Goal: Book appointment/travel/reservation

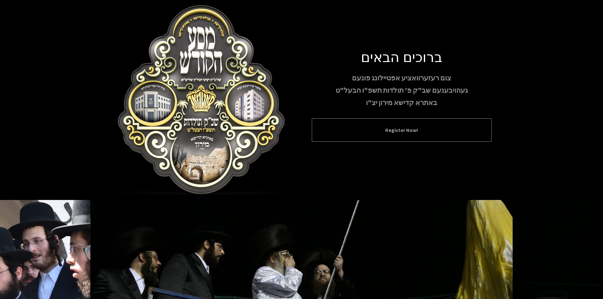
click at [381, 127] on button "Register Now!" at bounding box center [402, 130] width 164 height 8
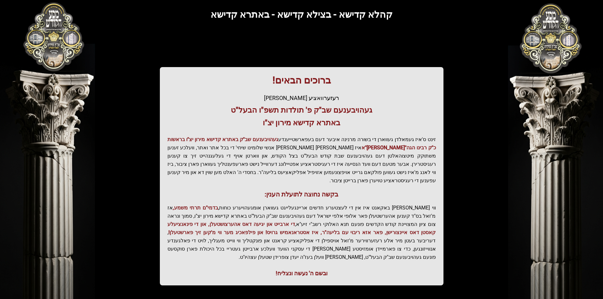
scroll to position [67, 0]
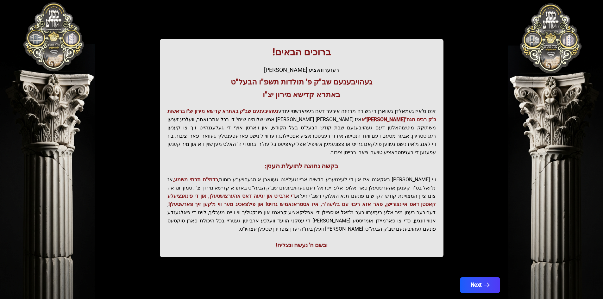
click at [477, 277] on button "Next" at bounding box center [479, 285] width 40 height 16
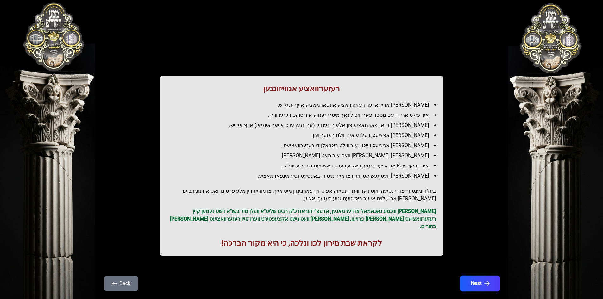
click at [477, 276] on button "Next" at bounding box center [479, 284] width 40 height 16
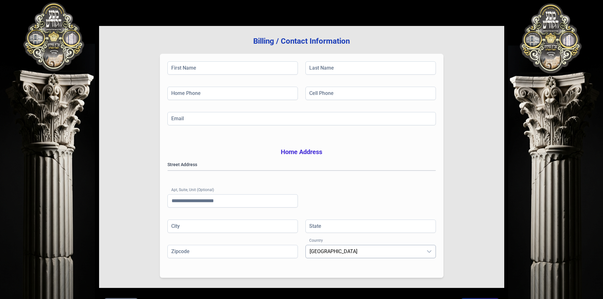
scroll to position [93, 0]
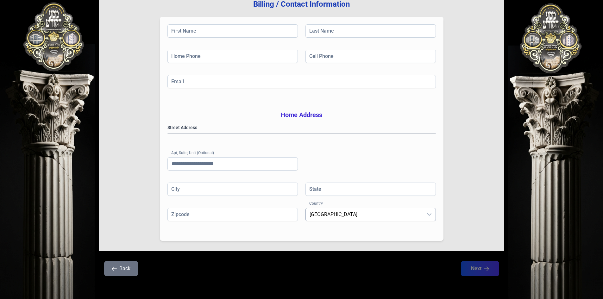
click at [343, 216] on span "[GEOGRAPHIC_DATA]" at bounding box center [364, 214] width 117 height 13
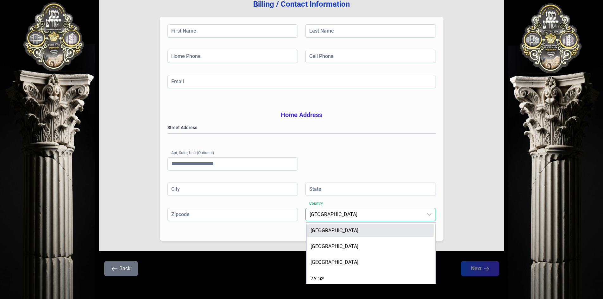
click at [343, 216] on span "[GEOGRAPHIC_DATA]" at bounding box center [364, 214] width 117 height 13
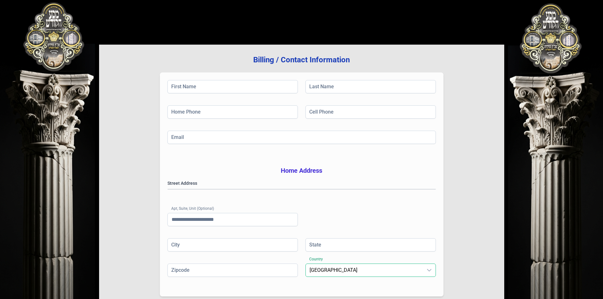
scroll to position [0, 0]
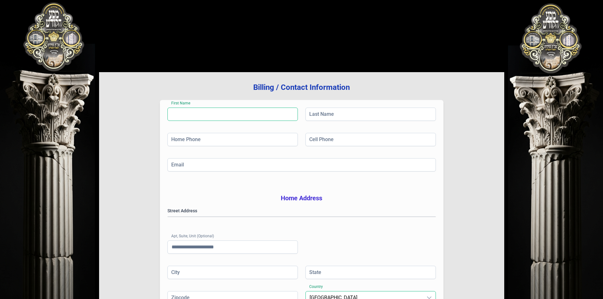
click at [221, 114] on input "First Name" at bounding box center [232, 114] width 130 height 13
click at [318, 115] on input "Last Name" at bounding box center [370, 114] width 130 height 13
click at [314, 139] on input "Cell Phone" at bounding box center [370, 139] width 130 height 13
click at [246, 139] on input "Home Phone" at bounding box center [232, 139] width 130 height 13
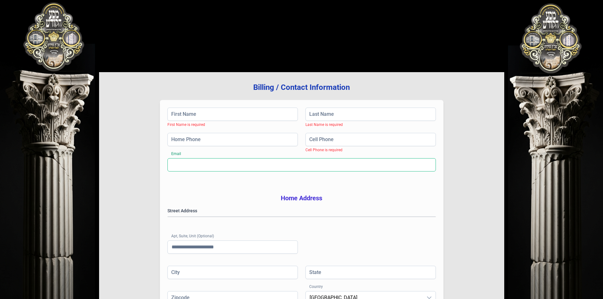
click at [227, 167] on input "Email" at bounding box center [301, 164] width 268 height 13
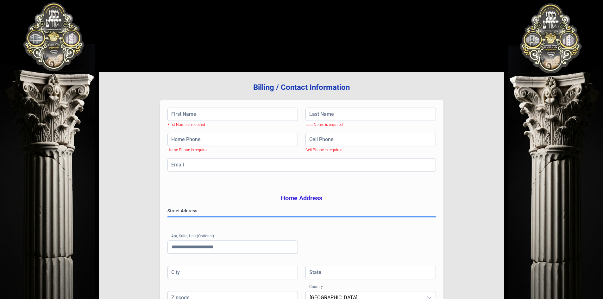
click at [168, 217] on gmp-place-autocomplete at bounding box center [168, 217] width 0 height 0
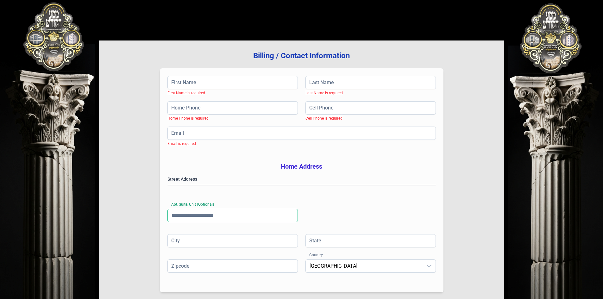
click at [236, 222] on input "Apt, Suite, Unit (Optional)" at bounding box center [232, 215] width 130 height 13
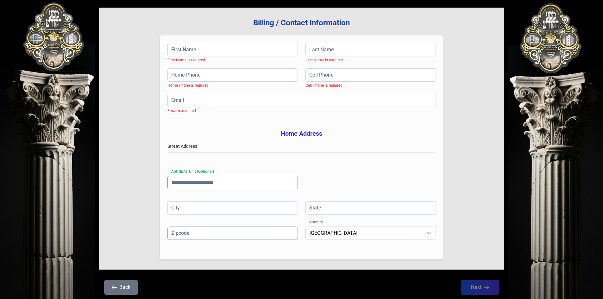
scroll to position [93, 0]
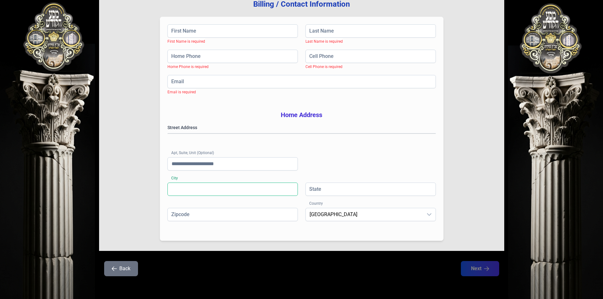
click at [224, 189] on input "City" at bounding box center [232, 189] width 130 height 13
click at [324, 191] on input "State" at bounding box center [370, 189] width 130 height 13
click at [323, 213] on span "[GEOGRAPHIC_DATA]" at bounding box center [364, 214] width 117 height 13
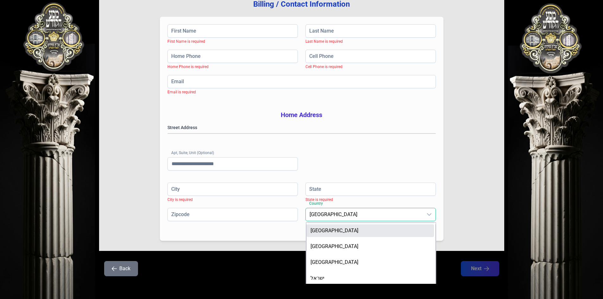
click at [323, 213] on span "[GEOGRAPHIC_DATA]" at bounding box center [364, 214] width 117 height 13
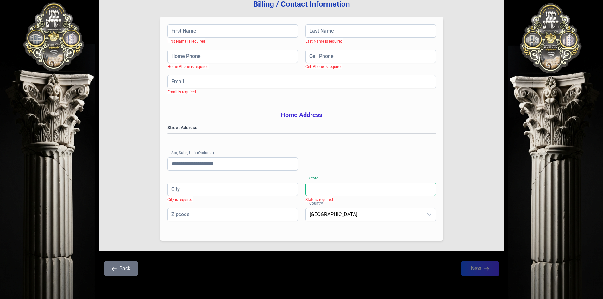
click at [320, 191] on input "State" at bounding box center [370, 189] width 130 height 13
click at [235, 192] on input "City" at bounding box center [232, 189] width 130 height 13
click at [227, 218] on input "Zipcode" at bounding box center [232, 214] width 130 height 13
click at [168, 134] on gmp-place-autocomplete at bounding box center [168, 134] width 0 height 0
click at [192, 166] on input "Apt, Suite, Unit (Optional)" at bounding box center [232, 163] width 130 height 13
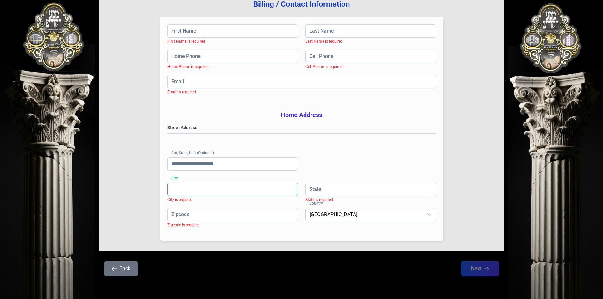
click at [196, 188] on input "City" at bounding box center [232, 189] width 130 height 13
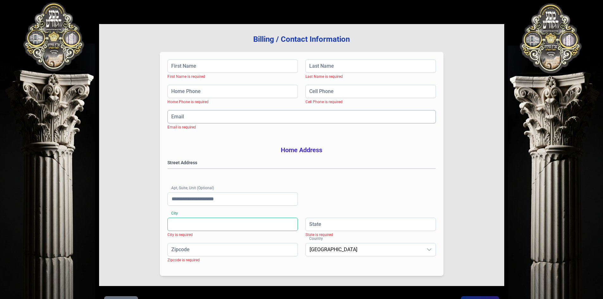
scroll to position [0, 0]
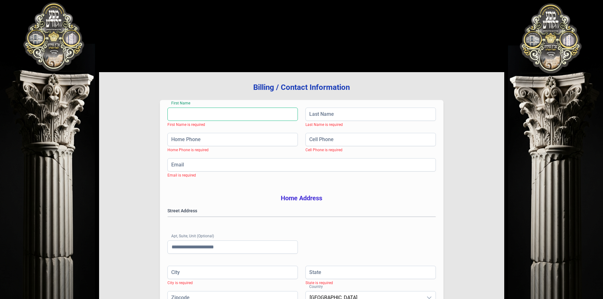
click at [216, 114] on input "First Name" at bounding box center [232, 114] width 130 height 13
type input "****"
click at [311, 114] on input "Last Name" at bounding box center [370, 114] width 130 height 13
type input "*******"
click at [190, 143] on input "Home Phone" at bounding box center [232, 139] width 130 height 13
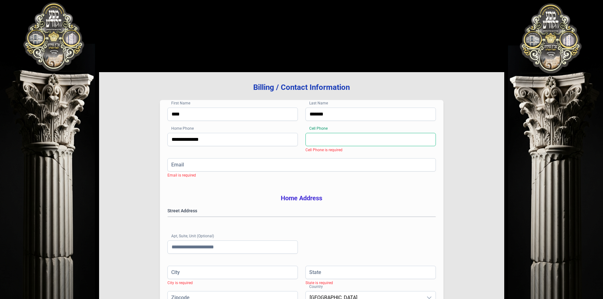
click at [326, 139] on input "Cell Phone" at bounding box center [370, 139] width 130 height 13
drag, startPoint x: 224, startPoint y: 139, endPoint x: 185, endPoint y: 140, distance: 38.9
click at [185, 140] on input "**********" at bounding box center [232, 139] width 130 height 13
type input "**********"
click at [370, 140] on input "Cell Phone" at bounding box center [370, 139] width 130 height 13
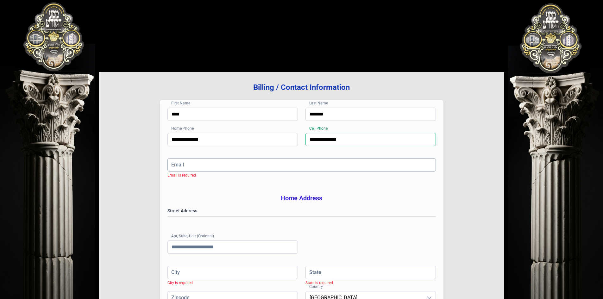
type input "**********"
click at [314, 166] on input "Email" at bounding box center [301, 164] width 268 height 13
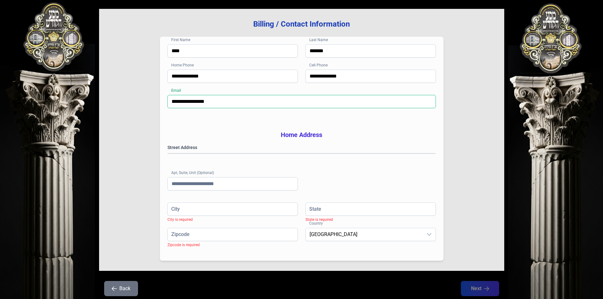
type input "**********"
click at [168, 153] on gmp-place-autocomplete at bounding box center [168, 153] width 0 height 0
type input "******"
type input "**"
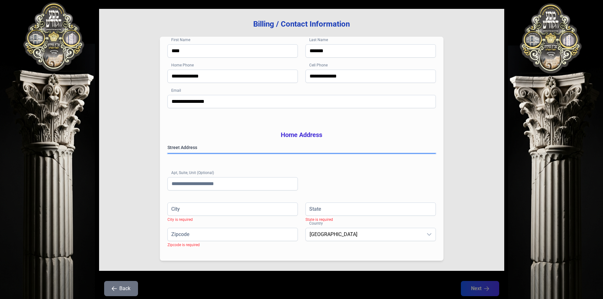
type input "*****"
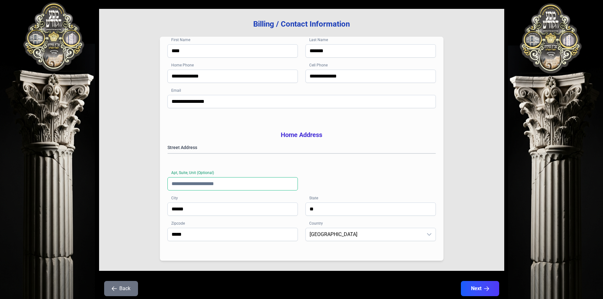
click at [208, 190] on input "Apt, Suite, Unit (Optional)" at bounding box center [232, 183] width 130 height 13
type input "***"
click at [206, 216] on input "******" at bounding box center [232, 208] width 130 height 13
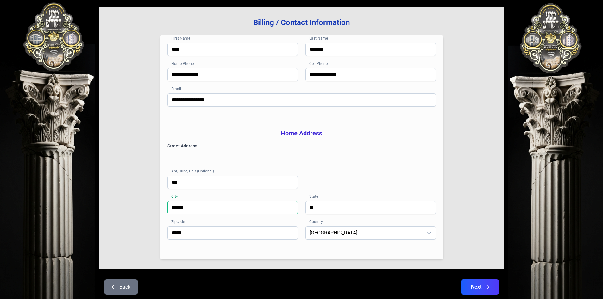
scroll to position [93, 0]
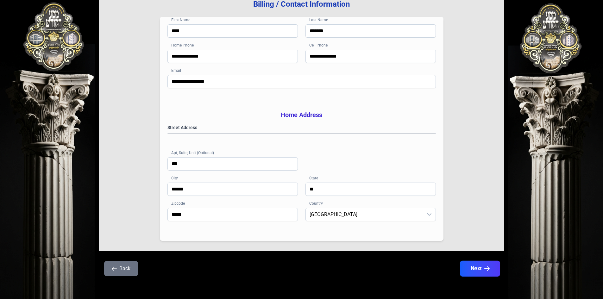
click at [477, 268] on button "Next" at bounding box center [479, 269] width 40 height 16
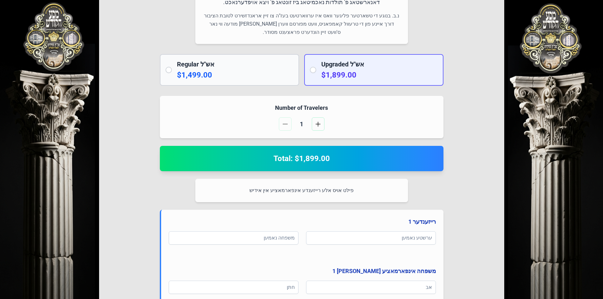
scroll to position [190, 0]
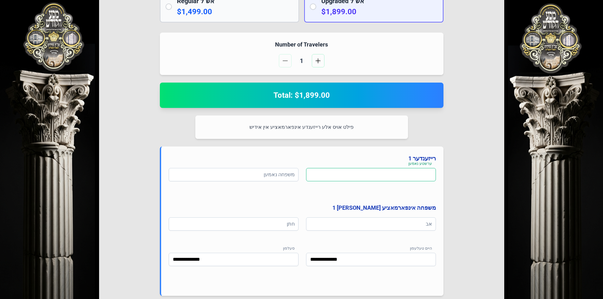
click at [350, 174] on input at bounding box center [371, 174] width 130 height 13
type input "****"
click at [270, 173] on input at bounding box center [234, 174] width 130 height 13
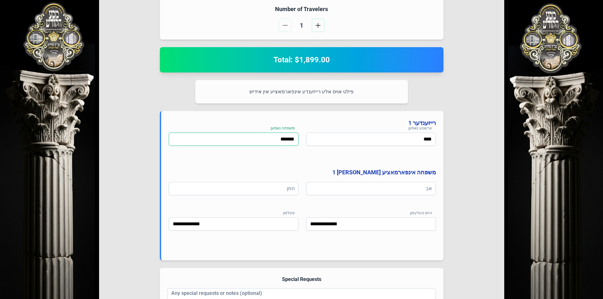
scroll to position [253, 0]
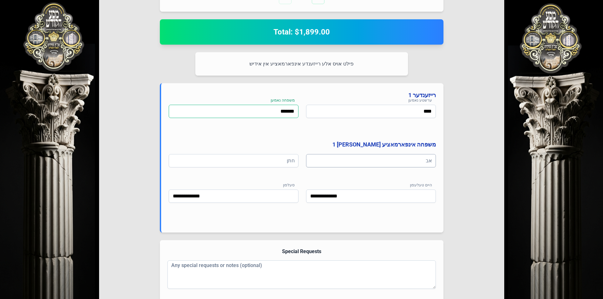
type input "*******"
click at [369, 159] on input at bounding box center [371, 160] width 130 height 13
click at [431, 160] on input "**********" at bounding box center [371, 160] width 130 height 13
drag, startPoint x: 433, startPoint y: 160, endPoint x: 426, endPoint y: 160, distance: 6.6
click at [426, 160] on input "**********" at bounding box center [371, 160] width 130 height 13
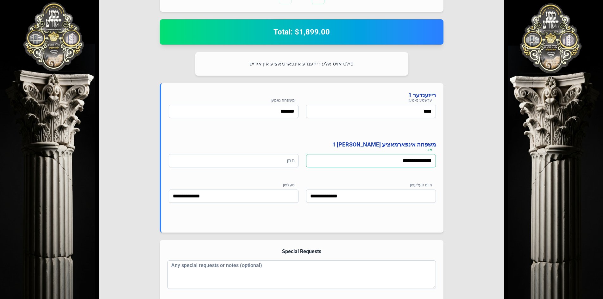
click at [382, 160] on input "**********" at bounding box center [371, 160] width 130 height 13
type input "**********"
click at [257, 159] on input at bounding box center [234, 160] width 130 height 13
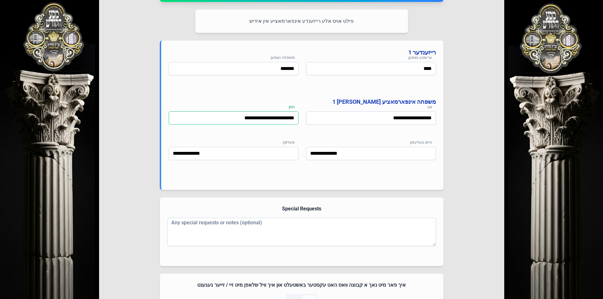
scroll to position [377, 0]
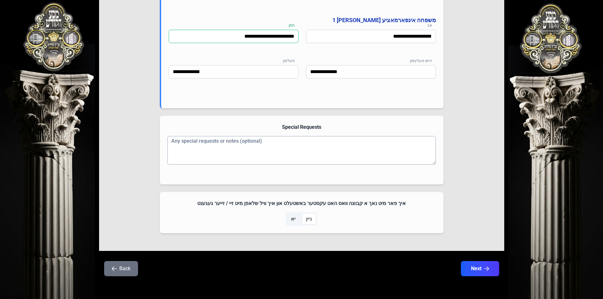
type input "**********"
click at [267, 151] on textarea "Any special requests or notes (optional)" at bounding box center [301, 150] width 268 height 28
click at [291, 219] on span "יא" at bounding box center [293, 219] width 5 height 8
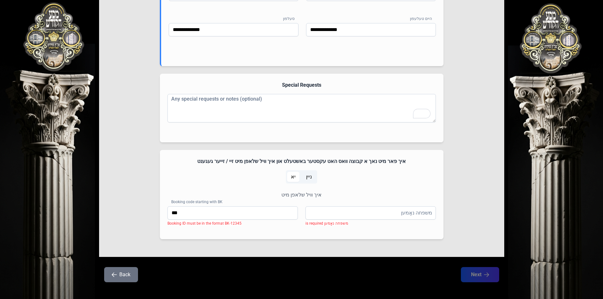
scroll to position [426, 0]
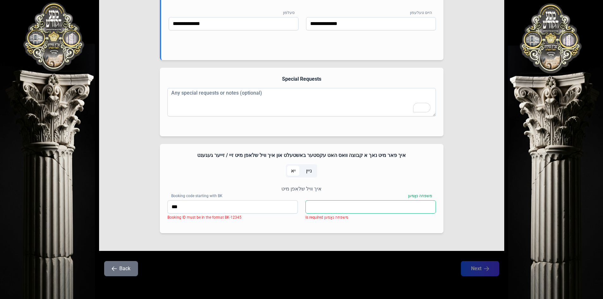
click at [334, 206] on input "משפּחה נאָמען" at bounding box center [370, 206] width 130 height 13
click at [202, 206] on input "***" at bounding box center [232, 206] width 130 height 13
click at [320, 209] on input "משפּחה נאָמען" at bounding box center [370, 206] width 130 height 13
click at [248, 206] on input "***" at bounding box center [232, 206] width 130 height 13
click at [334, 206] on input "משפּחה נאָמען" at bounding box center [370, 206] width 130 height 13
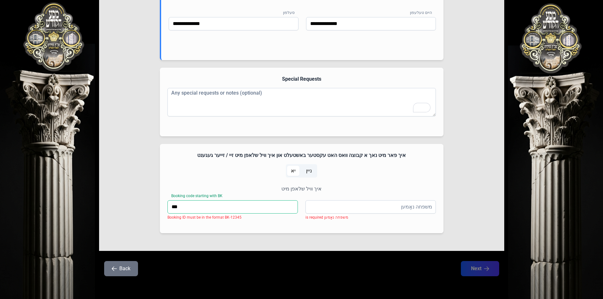
click at [263, 205] on input "***" at bounding box center [232, 206] width 130 height 13
click at [335, 208] on input "משפּחה נאָמען" at bounding box center [370, 206] width 130 height 13
drag, startPoint x: 402, startPoint y: 157, endPoint x: 337, endPoint y: 155, distance: 65.2
click at [338, 156] on h4 "איך פאר מיט נאך א קבוצה וואס האט עקסטער באשטעלט און איך וויל שלאפן מיט זיי / זי…" at bounding box center [301, 156] width 268 height 8
click at [337, 155] on h4 "איך פאר מיט נאך א קבוצה וואס האט עקסטער באשטעלט און איך וויל שלאפן מיט זיי / זי…" at bounding box center [301, 156] width 268 height 8
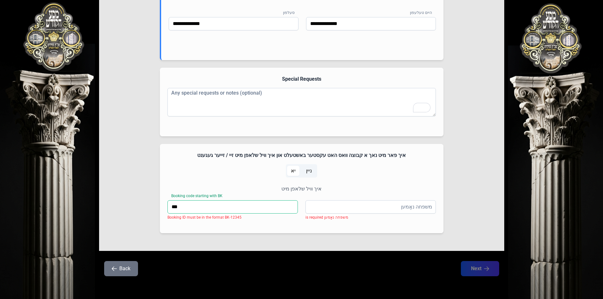
click at [188, 207] on input "***" at bounding box center [232, 206] width 130 height 13
click at [370, 205] on input "משפּחה נאָמען" at bounding box center [370, 206] width 130 height 13
click at [291, 205] on input "***" at bounding box center [232, 206] width 130 height 13
click at [322, 206] on input "משפּחה נאָמען" at bounding box center [370, 206] width 130 height 13
click at [273, 206] on input "***" at bounding box center [232, 206] width 130 height 13
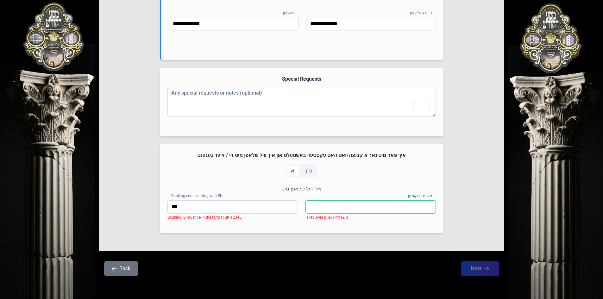
click at [321, 206] on input "משפּחה נאָמען" at bounding box center [370, 206] width 130 height 13
click at [308, 172] on span "ניין" at bounding box center [309, 171] width 6 height 8
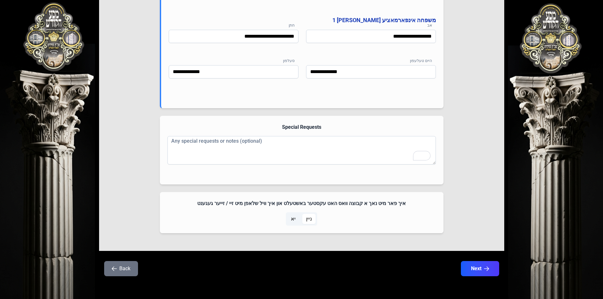
scroll to position [377, 0]
click at [291, 220] on span "יא" at bounding box center [293, 219] width 5 height 8
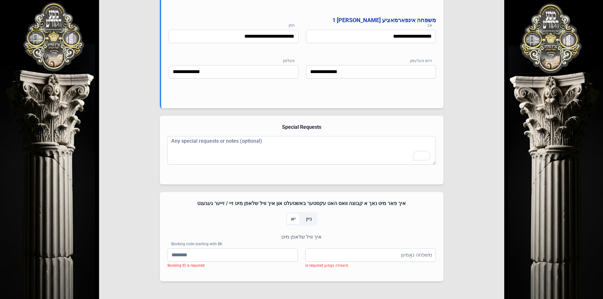
click at [308, 220] on span "ניין" at bounding box center [309, 219] width 6 height 8
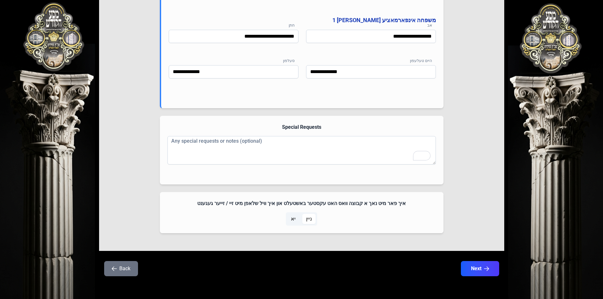
click at [293, 220] on span "יא" at bounding box center [293, 219] width 5 height 8
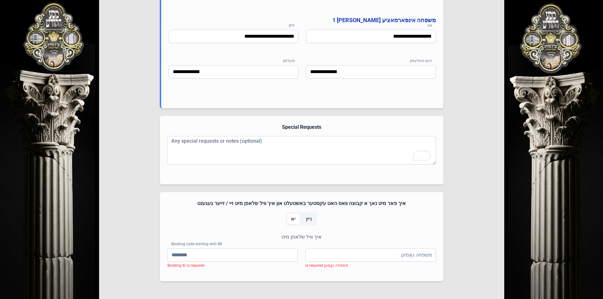
click at [308, 222] on span "ניין" at bounding box center [309, 219] width 6 height 8
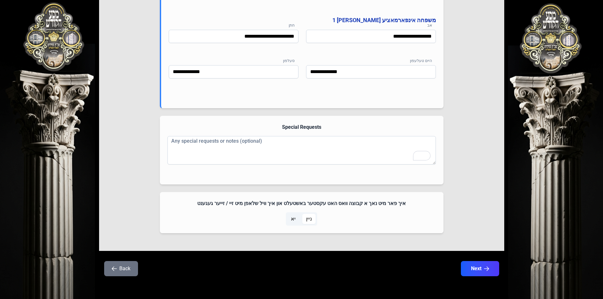
click at [293, 219] on span "יא" at bounding box center [293, 219] width 5 height 8
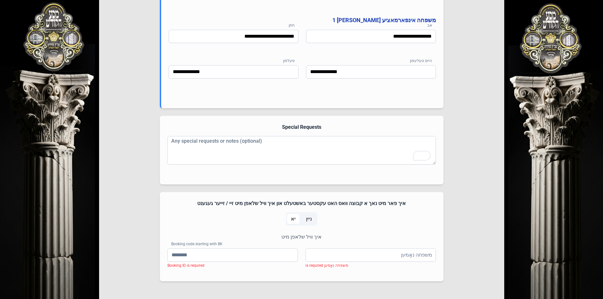
click at [308, 216] on span "ניין" at bounding box center [309, 219] width 6 height 8
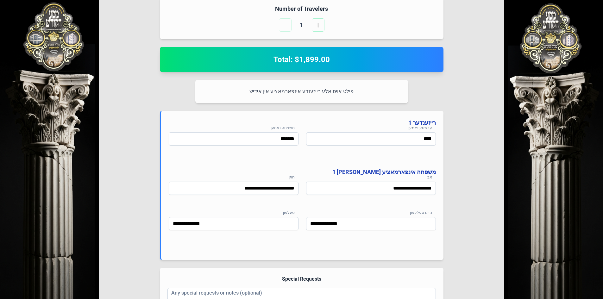
scroll to position [283, 0]
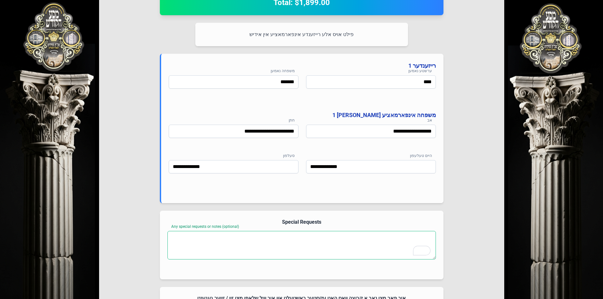
click at [307, 238] on textarea "Any special requests or notes (optional)" at bounding box center [301, 245] width 268 height 28
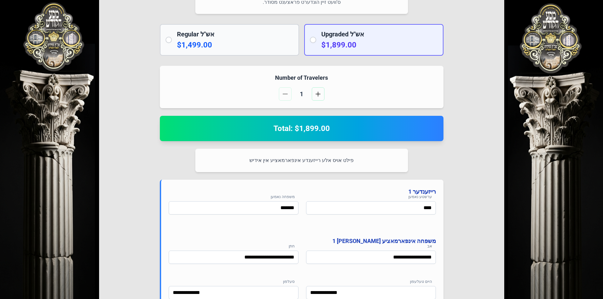
scroll to position [156, 0]
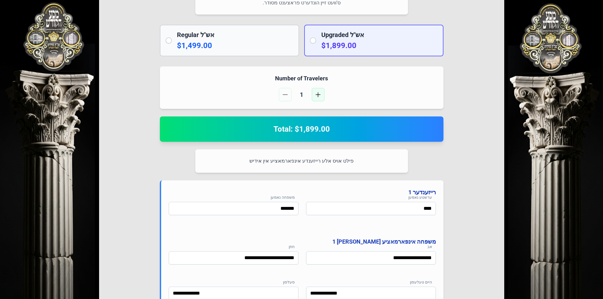
click at [318, 94] on span "button" at bounding box center [317, 94] width 5 height 5
click at [287, 97] on button "button" at bounding box center [285, 94] width 13 height 13
click at [314, 131] on h2 "Total: $1,899.00" at bounding box center [301, 129] width 268 height 10
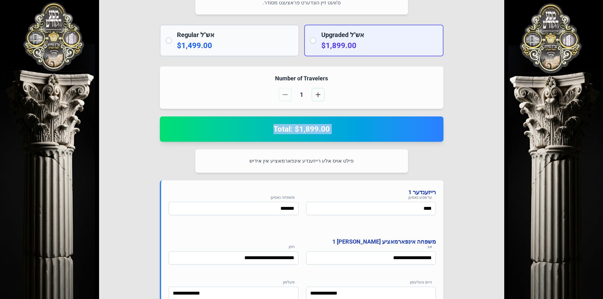
click at [300, 131] on h2 "Total: $1,899.00" at bounding box center [301, 129] width 268 height 10
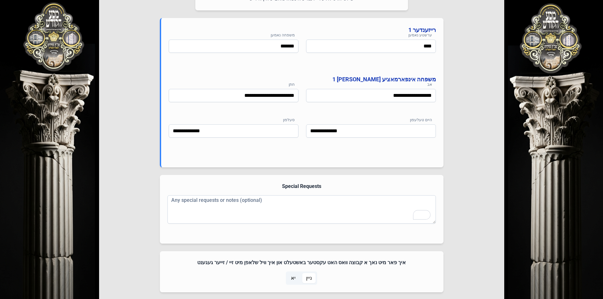
scroll to position [377, 0]
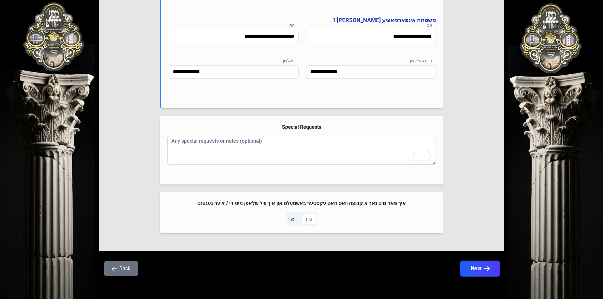
click at [470, 266] on button "Next" at bounding box center [479, 269] width 40 height 16
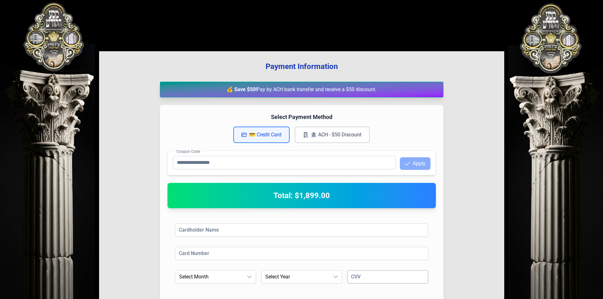
scroll to position [95, 0]
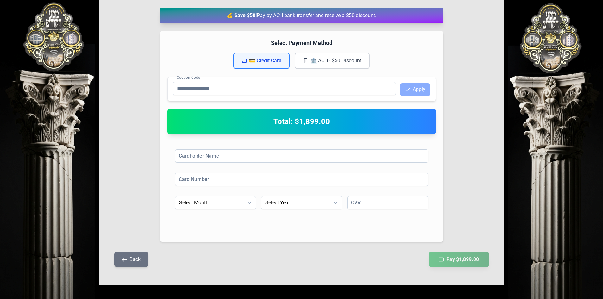
click at [124, 259] on icon "button" at bounding box center [124, 259] width 5 height 5
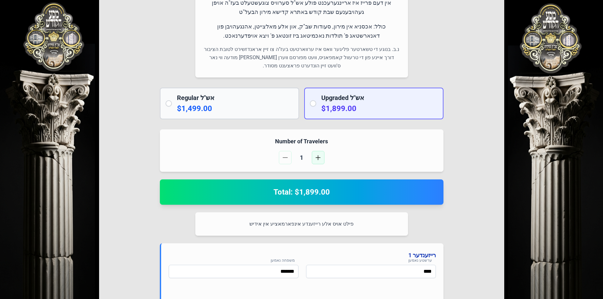
scroll to position [127, 0]
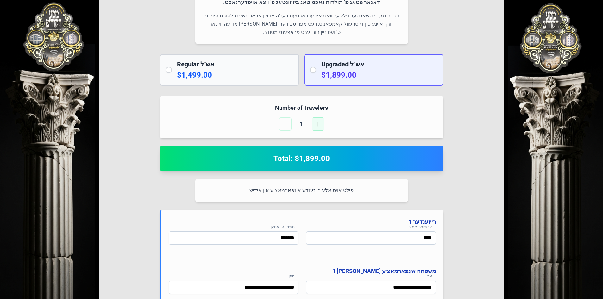
click at [317, 125] on span "button" at bounding box center [317, 123] width 5 height 5
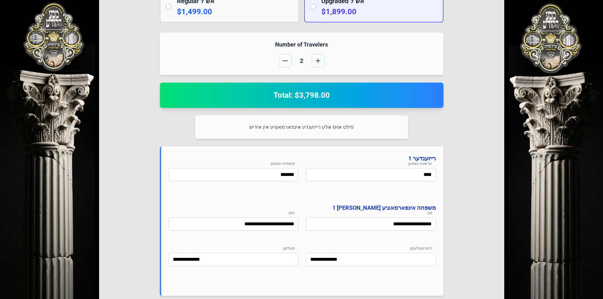
click at [308, 126] on p "פילט אויס אלע רייזענדע אינפארמאציע אין אידיש" at bounding box center [301, 127] width 197 height 8
click at [294, 127] on p "פילט אויס אלע רייזענדע אינפארמאציע אין אידיש" at bounding box center [301, 127] width 197 height 8
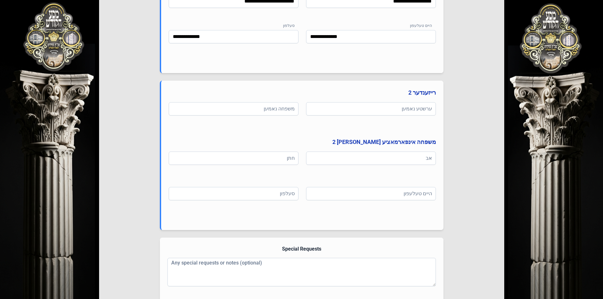
scroll to position [443, 0]
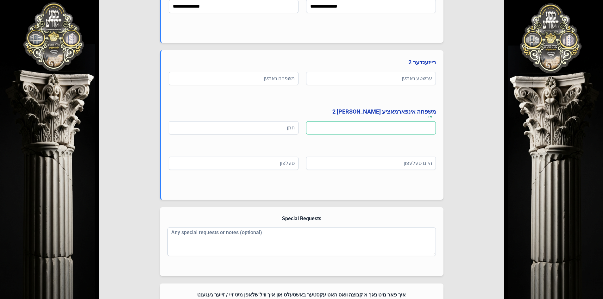
click at [336, 126] on input at bounding box center [371, 127] width 130 height 13
click at [344, 164] on input at bounding box center [371, 163] width 130 height 13
click at [250, 164] on input at bounding box center [234, 163] width 130 height 13
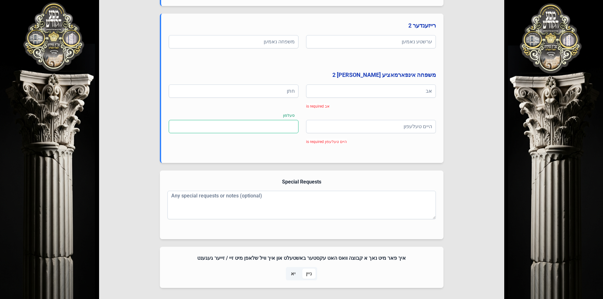
scroll to position [534, 0]
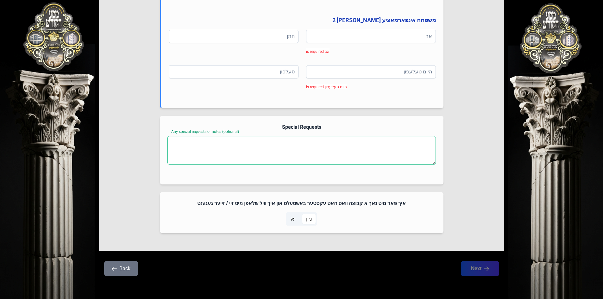
click at [248, 153] on textarea "Any special requests or notes (optional)" at bounding box center [301, 150] width 268 height 28
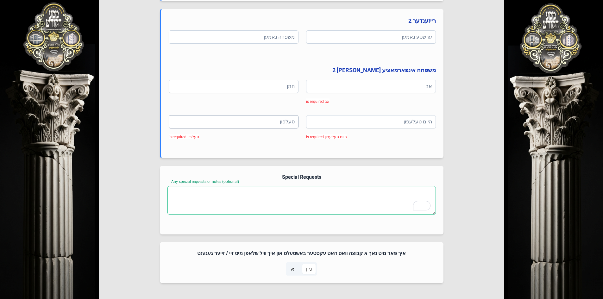
scroll to position [471, 0]
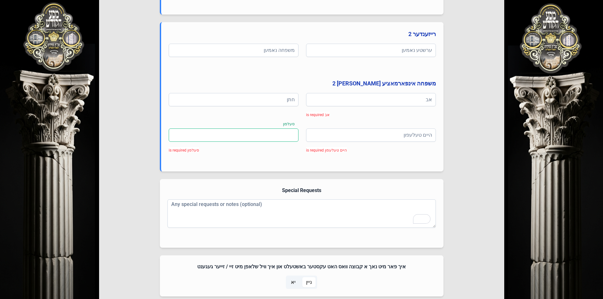
click at [231, 136] on input at bounding box center [234, 134] width 130 height 13
click at [249, 101] on input at bounding box center [234, 99] width 130 height 13
click at [326, 102] on input at bounding box center [371, 99] width 130 height 13
click at [336, 131] on input at bounding box center [371, 134] width 130 height 13
click at [338, 101] on input at bounding box center [371, 99] width 130 height 13
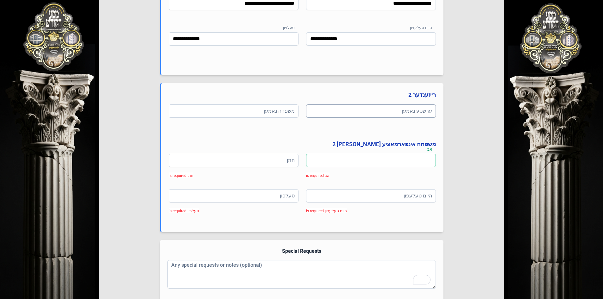
scroll to position [408, 0]
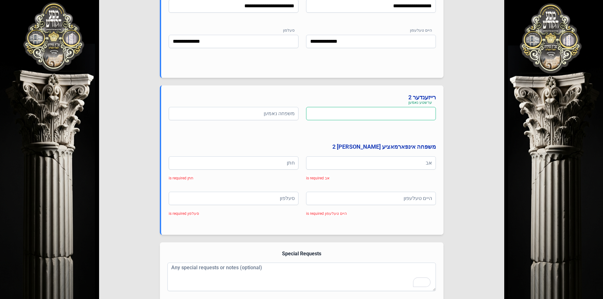
click at [328, 114] on input at bounding box center [371, 113] width 130 height 13
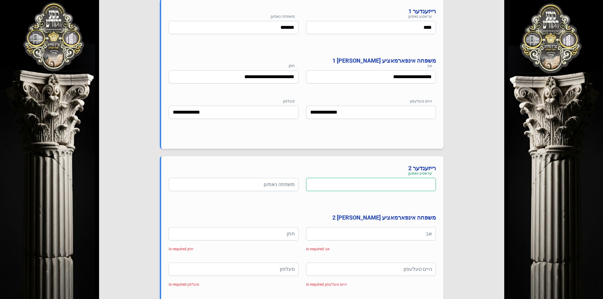
scroll to position [313, 0]
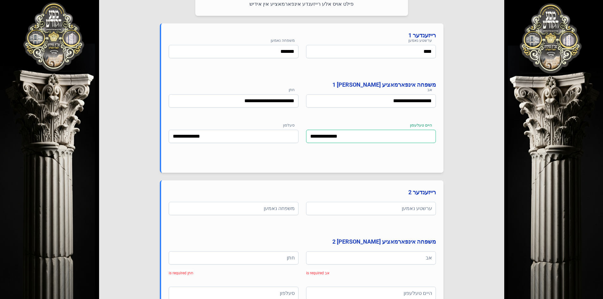
click at [345, 136] on input "**********" at bounding box center [371, 136] width 130 height 13
click at [351, 101] on input "**********" at bounding box center [371, 100] width 130 height 13
drag, startPoint x: 431, startPoint y: 102, endPoint x: 383, endPoint y: 104, distance: 47.5
click at [383, 104] on input "**********" at bounding box center [371, 100] width 130 height 13
click at [376, 104] on input "**********" at bounding box center [371, 100] width 130 height 13
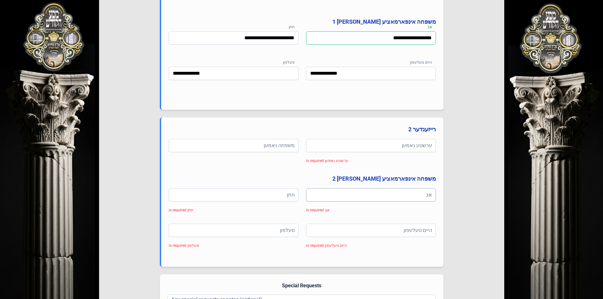
scroll to position [376, 0]
click at [386, 191] on input at bounding box center [371, 194] width 130 height 13
click at [408, 141] on input at bounding box center [371, 145] width 130 height 13
click at [261, 147] on input at bounding box center [234, 145] width 130 height 13
click at [250, 197] on input at bounding box center [234, 194] width 130 height 13
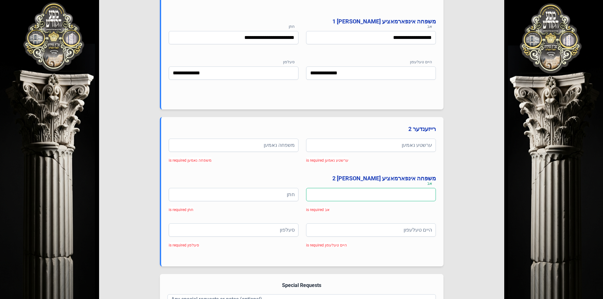
click at [341, 192] on input at bounding box center [371, 194] width 130 height 13
click at [281, 194] on input at bounding box center [234, 194] width 130 height 13
click at [264, 143] on input at bounding box center [234, 145] width 130 height 13
click at [318, 140] on input at bounding box center [371, 145] width 130 height 13
click at [343, 196] on input at bounding box center [371, 194] width 130 height 13
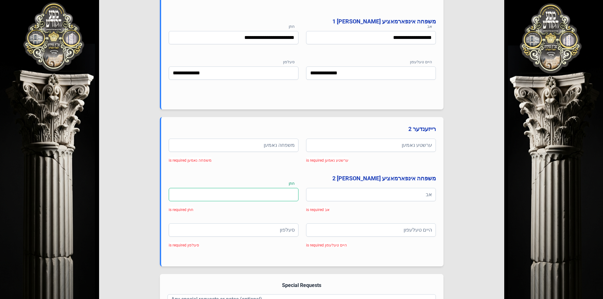
click at [236, 198] on input at bounding box center [234, 194] width 130 height 13
click at [252, 231] on input at bounding box center [234, 229] width 130 height 13
click at [329, 233] on input at bounding box center [371, 229] width 130 height 13
click at [275, 230] on input at bounding box center [234, 229] width 130 height 13
click at [274, 190] on input at bounding box center [234, 194] width 130 height 13
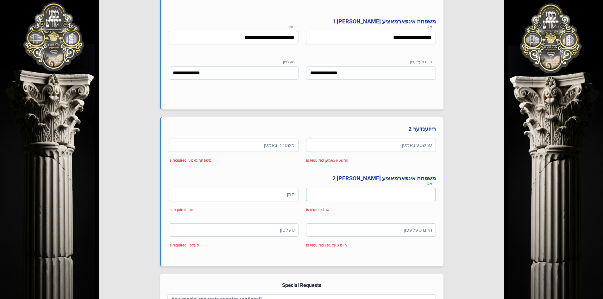
click at [339, 193] on input at bounding box center [371, 194] width 130 height 13
click at [237, 226] on input at bounding box center [234, 229] width 130 height 13
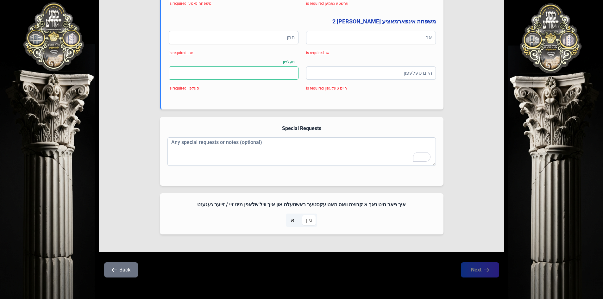
scroll to position [534, 0]
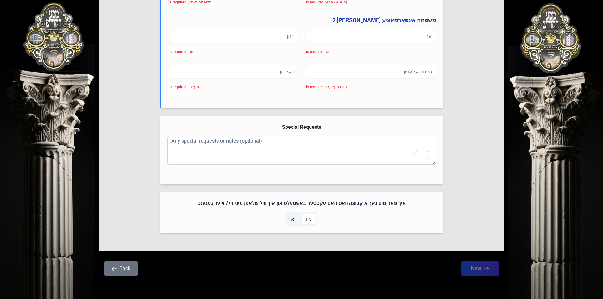
click at [388, 154] on textarea "Any special requests or notes (optional)" at bounding box center [301, 150] width 268 height 28
click at [288, 70] on input at bounding box center [234, 71] width 130 height 13
click at [322, 70] on input at bounding box center [371, 71] width 130 height 13
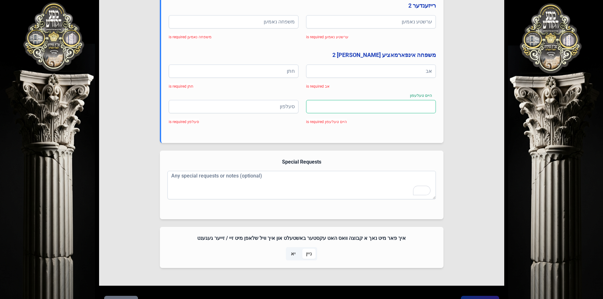
scroll to position [439, 0]
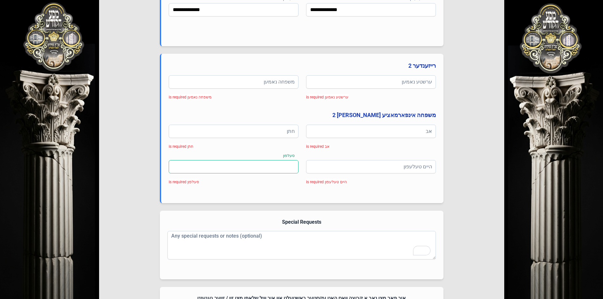
click at [250, 168] on input at bounding box center [234, 166] width 130 height 13
click at [235, 135] on input at bounding box center [234, 131] width 130 height 13
click at [314, 131] on input at bounding box center [371, 131] width 130 height 13
click at [345, 83] on input at bounding box center [371, 81] width 130 height 13
click at [267, 81] on input at bounding box center [234, 81] width 130 height 13
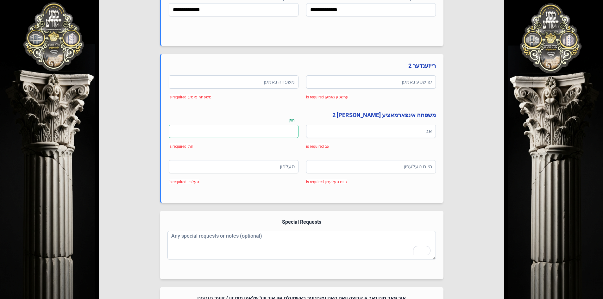
click at [262, 128] on input at bounding box center [234, 131] width 130 height 13
click at [333, 137] on input at bounding box center [371, 131] width 130 height 13
click at [357, 173] on input at bounding box center [371, 166] width 130 height 13
click at [269, 175] on div "סעלפון סעלפון is required" at bounding box center [234, 170] width 130 height 20
click at [267, 167] on input at bounding box center [234, 166] width 130 height 13
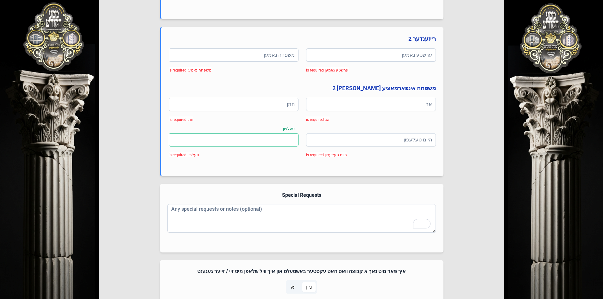
scroll to position [503, 0]
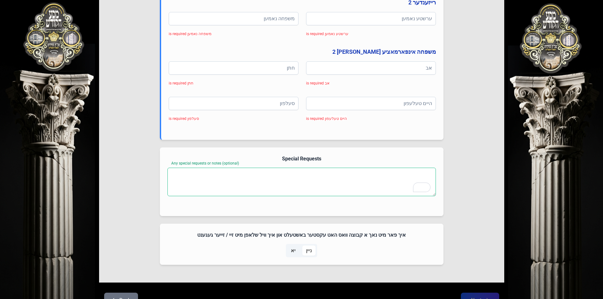
click at [270, 178] on textarea "Any special requests or notes (optional)" at bounding box center [301, 182] width 268 height 28
click at [261, 104] on input at bounding box center [234, 103] width 130 height 13
click at [350, 103] on input at bounding box center [371, 103] width 130 height 13
click at [363, 66] on input at bounding box center [371, 67] width 130 height 13
click at [257, 68] on input at bounding box center [234, 67] width 130 height 13
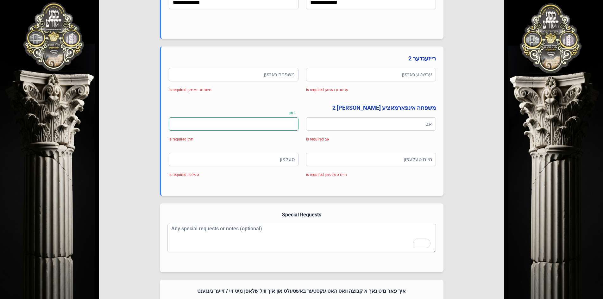
scroll to position [439, 0]
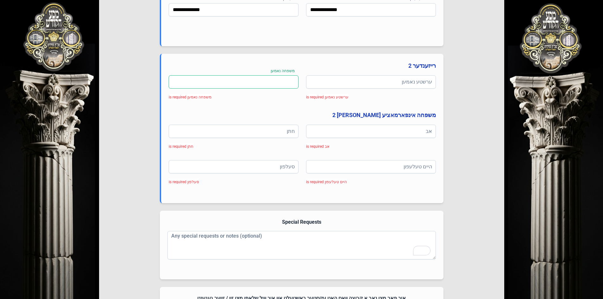
click at [247, 82] on input at bounding box center [234, 81] width 130 height 13
click at [341, 84] on input at bounding box center [371, 81] width 130 height 13
click at [353, 134] on input at bounding box center [371, 131] width 130 height 13
click at [278, 132] on input at bounding box center [234, 131] width 130 height 13
click at [261, 170] on input at bounding box center [234, 166] width 130 height 13
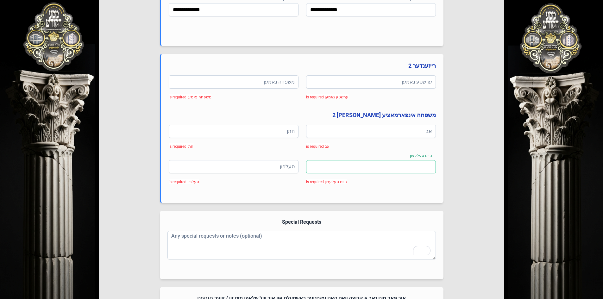
click at [339, 169] on input at bounding box center [371, 166] width 130 height 13
click at [349, 129] on input at bounding box center [371, 131] width 130 height 13
click at [250, 129] on input at bounding box center [234, 131] width 130 height 13
click at [253, 165] on input at bounding box center [234, 166] width 130 height 13
click at [318, 166] on input at bounding box center [371, 166] width 130 height 13
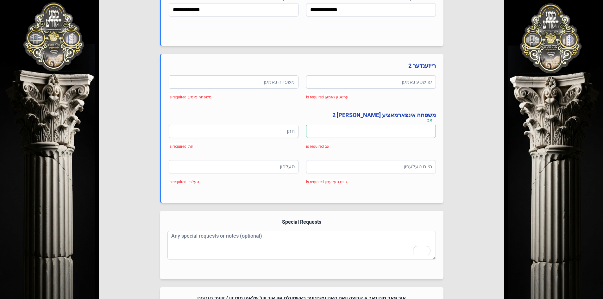
click at [332, 133] on input at bounding box center [371, 131] width 130 height 13
click at [271, 131] on input at bounding box center [234, 131] width 130 height 13
click at [259, 167] on input at bounding box center [234, 166] width 130 height 13
click at [252, 80] on input at bounding box center [234, 81] width 130 height 13
click at [315, 83] on input at bounding box center [371, 81] width 130 height 13
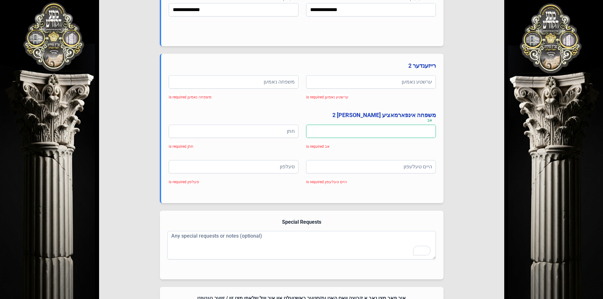
click at [326, 132] on input at bounding box center [371, 131] width 130 height 13
click at [338, 164] on input at bounding box center [371, 166] width 130 height 13
click at [259, 164] on input at bounding box center [234, 166] width 130 height 13
click at [250, 134] on input at bounding box center [234, 131] width 130 height 13
click at [319, 133] on input at bounding box center [371, 131] width 130 height 13
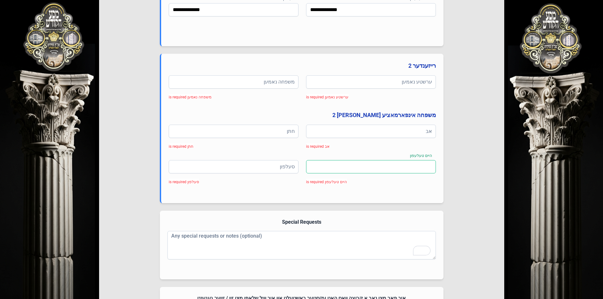
click at [327, 165] on input at bounding box center [371, 166] width 130 height 13
click at [264, 165] on input at bounding box center [234, 166] width 130 height 13
click at [254, 129] on input at bounding box center [234, 131] width 130 height 13
click at [251, 81] on input at bounding box center [234, 81] width 130 height 13
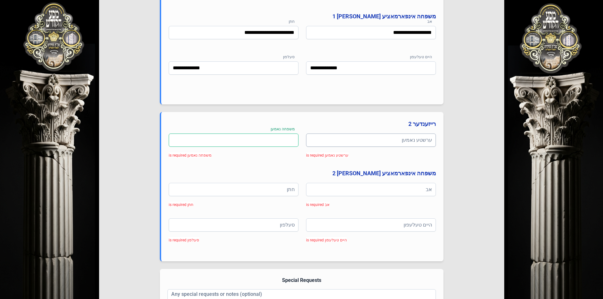
scroll to position [376, 0]
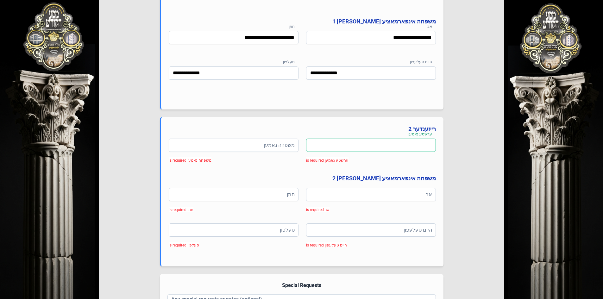
click at [345, 146] on input at bounding box center [371, 145] width 130 height 13
click at [347, 74] on input "**********" at bounding box center [371, 72] width 130 height 13
click at [265, 70] on input "**********" at bounding box center [234, 72] width 130 height 13
click at [222, 45] on div "**********" at bounding box center [234, 41] width 130 height 20
click at [226, 40] on input "**********" at bounding box center [234, 37] width 130 height 13
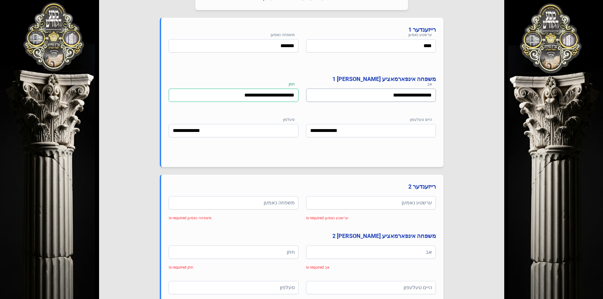
scroll to position [313, 0]
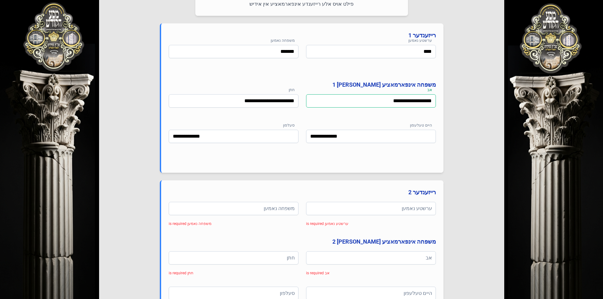
click at [339, 107] on input "**********" at bounding box center [371, 100] width 130 height 13
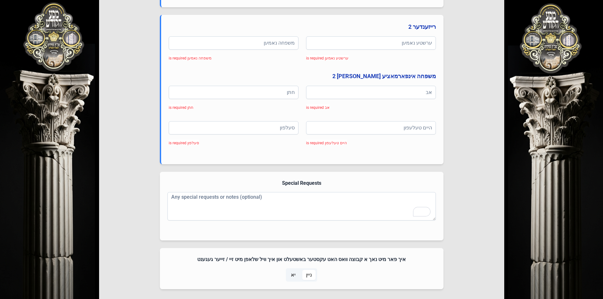
scroll to position [471, 0]
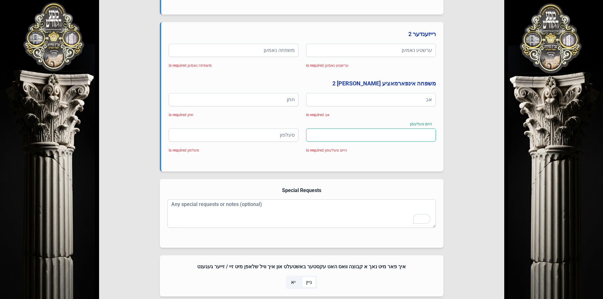
click at [362, 135] on input at bounding box center [371, 134] width 130 height 13
click at [362, 101] on input at bounding box center [371, 99] width 130 height 13
click at [266, 102] on input at bounding box center [234, 99] width 130 height 13
click at [250, 134] on input at bounding box center [234, 134] width 130 height 13
click at [332, 140] on input at bounding box center [371, 134] width 130 height 13
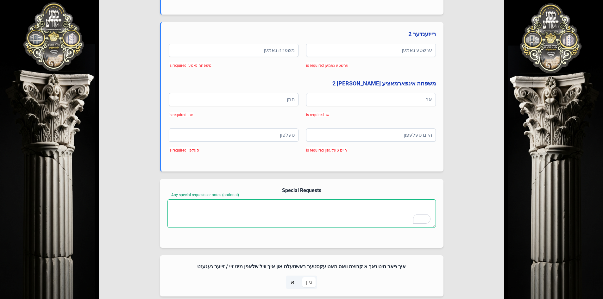
click at [296, 213] on textarea "Any special requests or notes (optional)" at bounding box center [301, 213] width 268 height 28
click at [212, 133] on input at bounding box center [234, 134] width 130 height 13
click at [230, 98] on input at bounding box center [234, 99] width 130 height 13
click at [341, 99] on input at bounding box center [371, 99] width 130 height 13
click at [364, 139] on input at bounding box center [371, 134] width 130 height 13
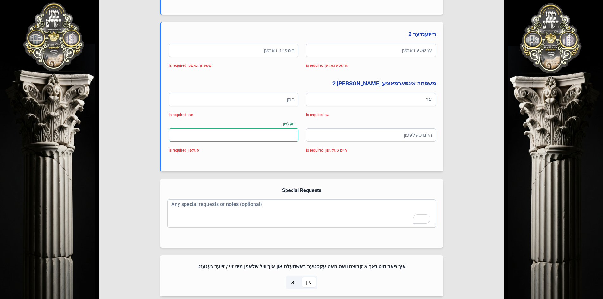
click at [228, 134] on input at bounding box center [234, 134] width 130 height 13
click at [254, 96] on input at bounding box center [234, 99] width 130 height 13
click at [341, 99] on input at bounding box center [371, 99] width 130 height 13
click at [350, 138] on input at bounding box center [371, 134] width 130 height 13
click at [264, 132] on input at bounding box center [234, 134] width 130 height 13
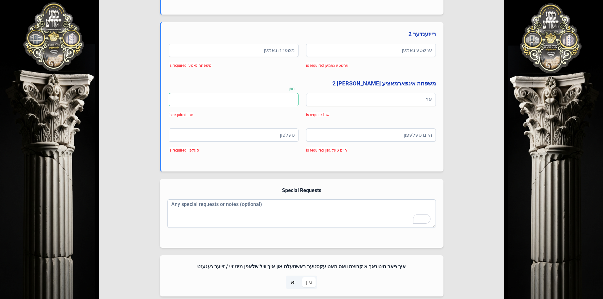
click at [259, 100] on input at bounding box center [234, 99] width 130 height 13
click at [335, 100] on input at bounding box center [371, 99] width 130 height 13
click at [359, 138] on input at bounding box center [371, 134] width 130 height 13
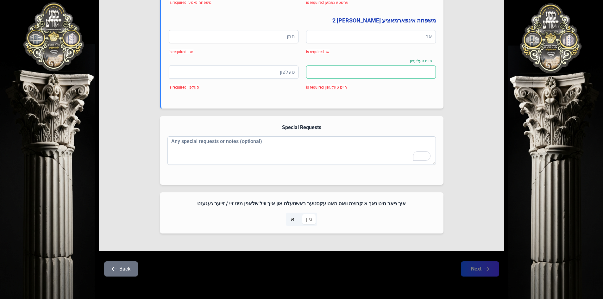
scroll to position [534, 0]
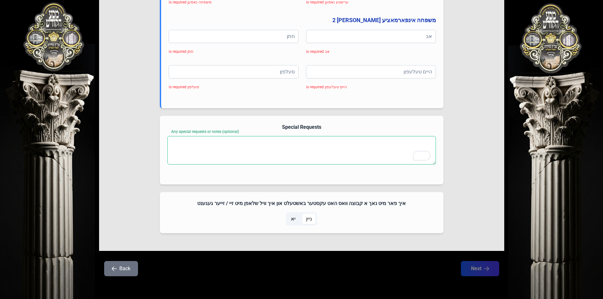
click at [359, 142] on textarea "Any special requests or notes (optional)" at bounding box center [301, 150] width 268 height 28
click at [277, 76] on input at bounding box center [234, 71] width 130 height 13
click at [260, 39] on input at bounding box center [234, 36] width 130 height 13
click at [333, 35] on input at bounding box center [371, 36] width 130 height 13
click at [356, 68] on input at bounding box center [371, 71] width 130 height 13
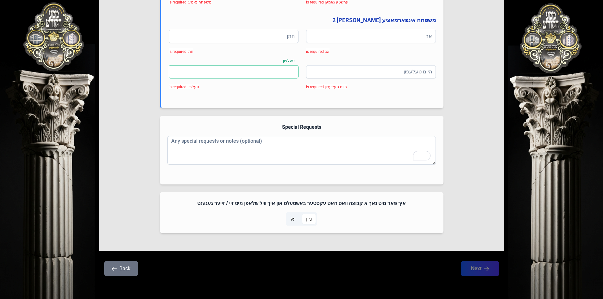
click at [258, 71] on input at bounding box center [234, 71] width 130 height 13
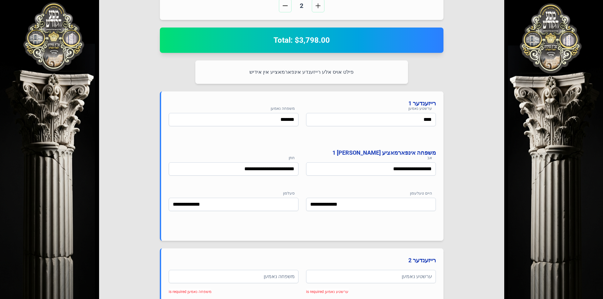
scroll to position [218, 0]
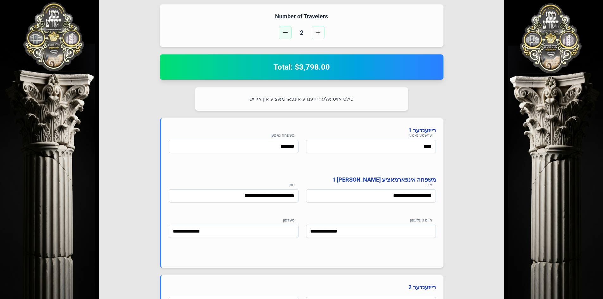
click at [285, 29] on button "button" at bounding box center [285, 32] width 13 height 13
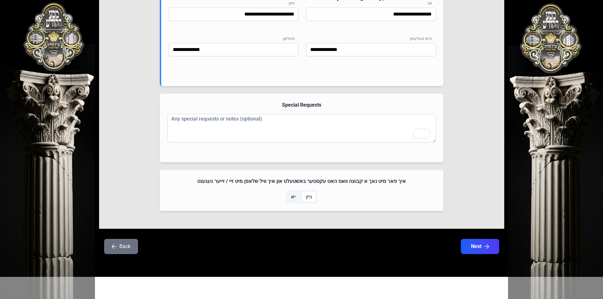
scroll to position [377, 0]
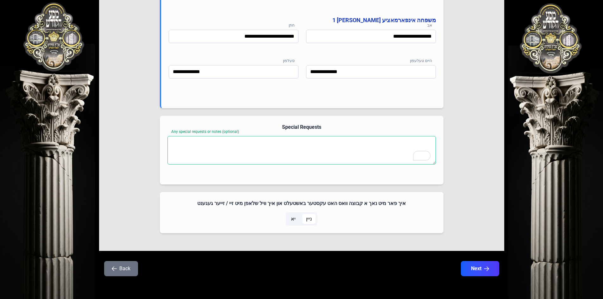
click at [305, 150] on textarea "Any special requests or notes (optional)" at bounding box center [301, 150] width 268 height 28
click at [487, 270] on icon "button" at bounding box center [486, 268] width 5 height 5
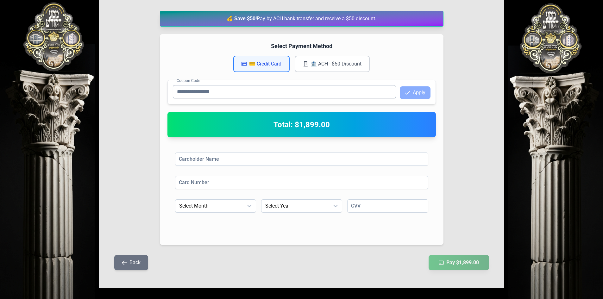
scroll to position [95, 0]
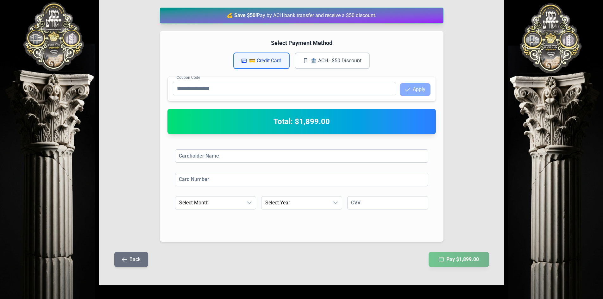
click at [308, 121] on h2 "Total: $1,899.00" at bounding box center [301, 121] width 253 height 10
click at [201, 89] on input "Coupon Code" at bounding box center [284, 88] width 223 height 13
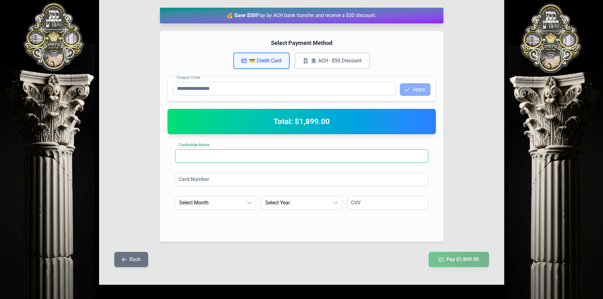
click at [209, 156] on input at bounding box center [301, 155] width 253 height 13
click at [204, 177] on input at bounding box center [301, 179] width 253 height 13
click at [204, 202] on span "Select Month" at bounding box center [209, 202] width 68 height 13
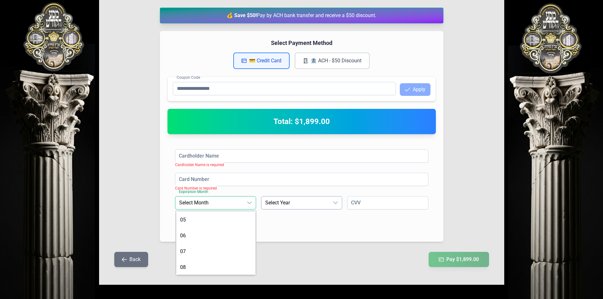
scroll to position [0, 0]
click at [283, 203] on span "Select Year" at bounding box center [295, 202] width 68 height 13
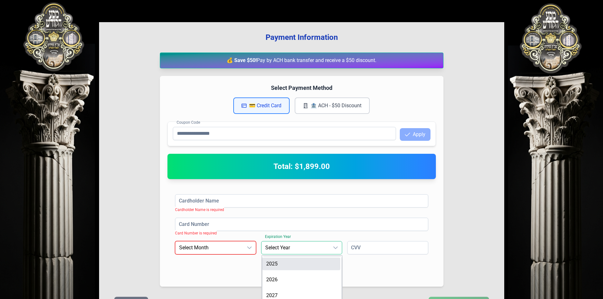
scroll to position [96, 0]
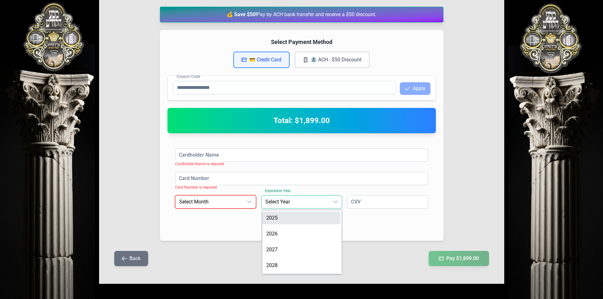
click at [286, 199] on span "Select Year" at bounding box center [295, 202] width 68 height 13
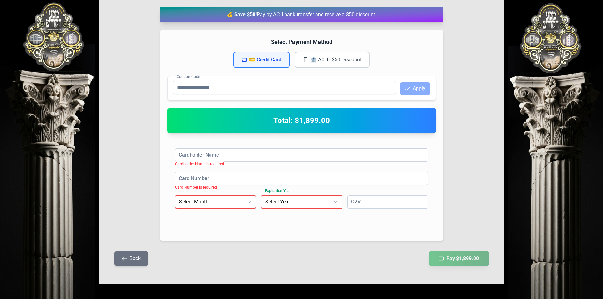
click at [286, 199] on span "Select Year" at bounding box center [295, 202] width 68 height 13
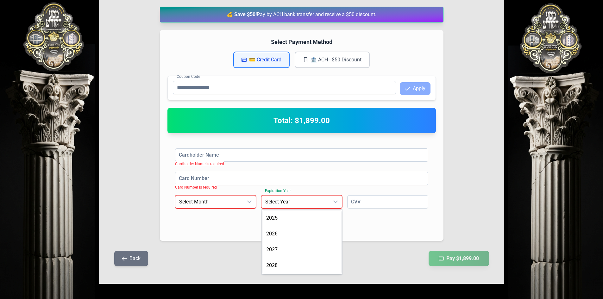
click at [286, 199] on span "Select Year" at bounding box center [295, 202] width 68 height 13
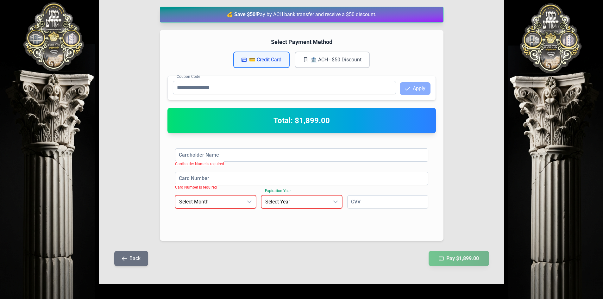
click at [222, 198] on span "Select Month" at bounding box center [209, 202] width 68 height 13
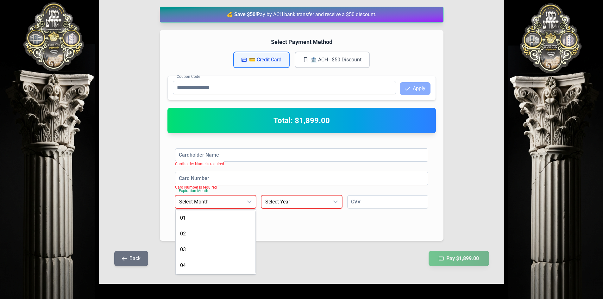
click at [222, 198] on span "Select Month" at bounding box center [209, 202] width 68 height 13
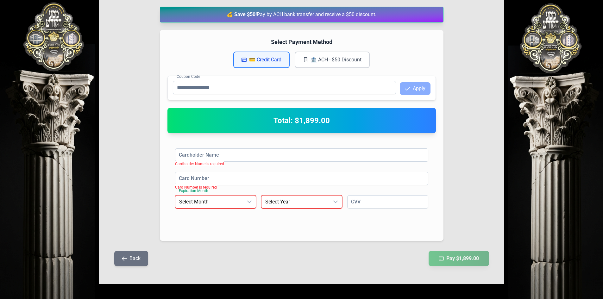
click at [222, 201] on span "Select Month" at bounding box center [209, 202] width 68 height 13
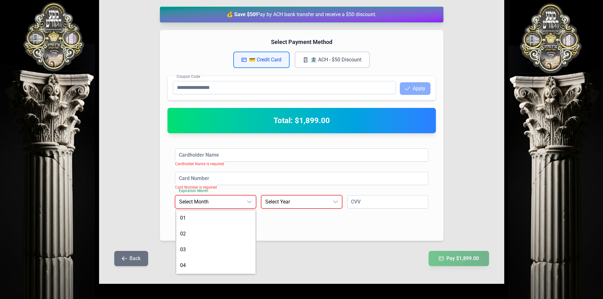
click at [320, 61] on button "🏦 ACH - $50 Discount" at bounding box center [332, 60] width 75 height 16
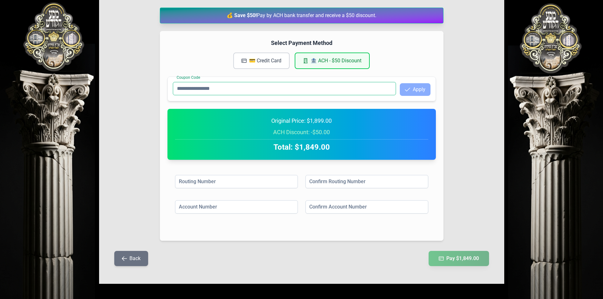
click at [204, 88] on input "Coupon Code" at bounding box center [284, 88] width 223 height 13
click at [199, 183] on input at bounding box center [236, 181] width 123 height 13
click at [340, 181] on input at bounding box center [366, 181] width 123 height 13
click at [323, 211] on input at bounding box center [366, 206] width 123 height 13
click at [266, 209] on input at bounding box center [236, 206] width 123 height 13
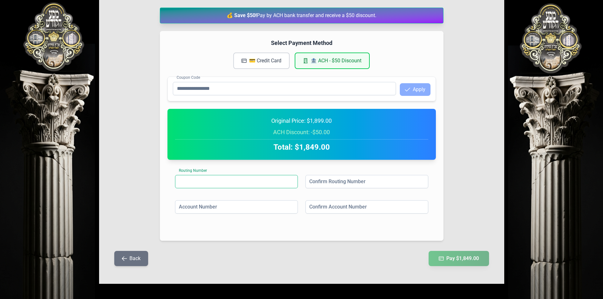
click at [229, 183] on input at bounding box center [236, 181] width 123 height 13
click at [344, 188] on input at bounding box center [366, 181] width 123 height 13
click at [327, 209] on input at bounding box center [366, 206] width 123 height 13
click at [243, 207] on input at bounding box center [236, 206] width 123 height 13
click at [233, 179] on input at bounding box center [236, 181] width 123 height 13
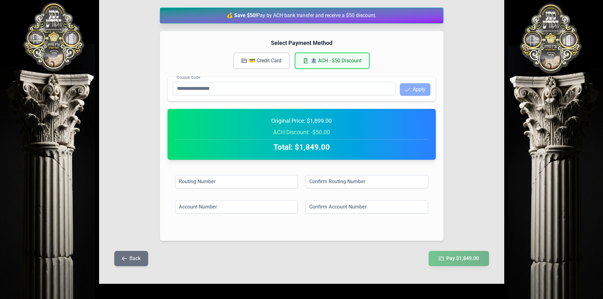
click at [256, 66] on button "💳 Credit Card" at bounding box center [261, 61] width 56 height 16
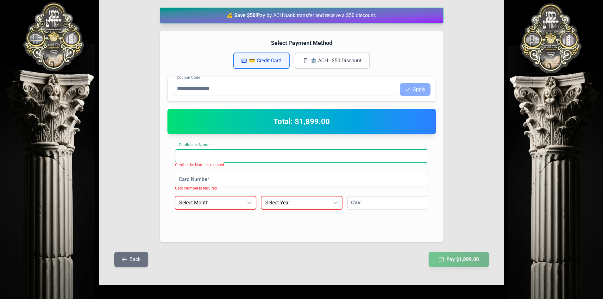
click at [234, 157] on input at bounding box center [301, 155] width 253 height 13
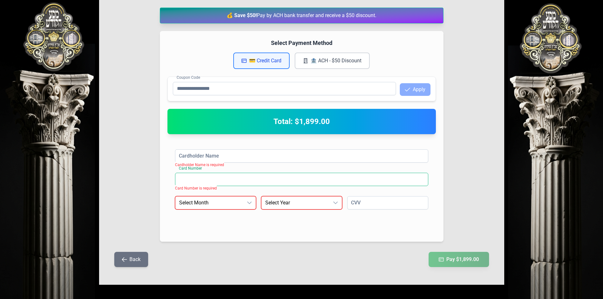
click at [226, 179] on input at bounding box center [301, 179] width 253 height 13
click at [390, 204] on input at bounding box center [387, 202] width 81 height 13
click at [285, 175] on input at bounding box center [301, 179] width 253 height 13
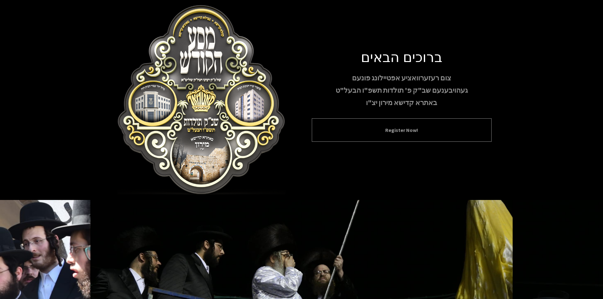
click at [364, 132] on button "Register Now!" at bounding box center [402, 130] width 164 height 8
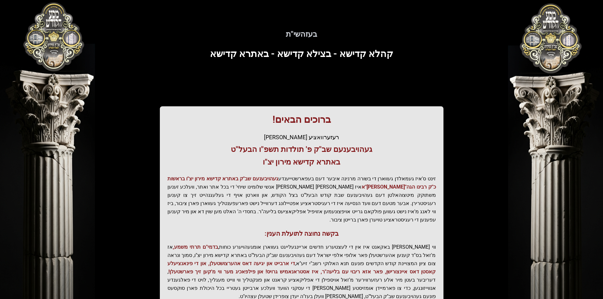
scroll to position [67, 0]
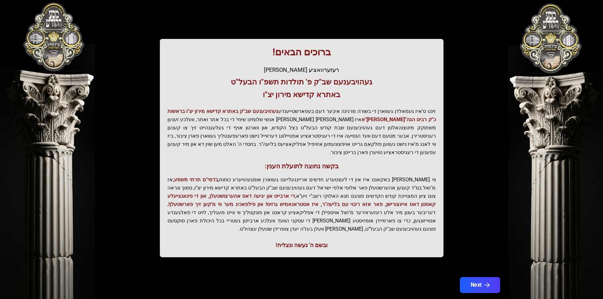
click at [484, 277] on button "Next" at bounding box center [479, 285] width 40 height 16
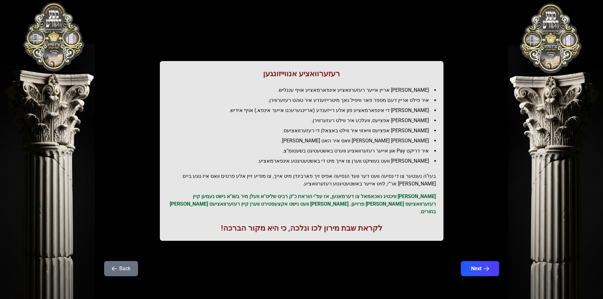
scroll to position [0, 0]
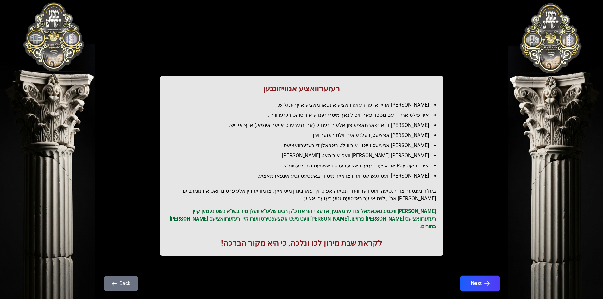
click at [480, 276] on button "Next" at bounding box center [479, 284] width 40 height 16
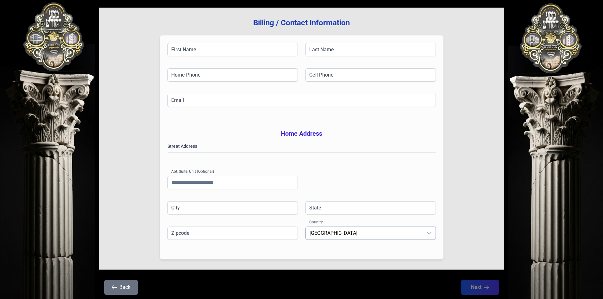
scroll to position [93, 0]
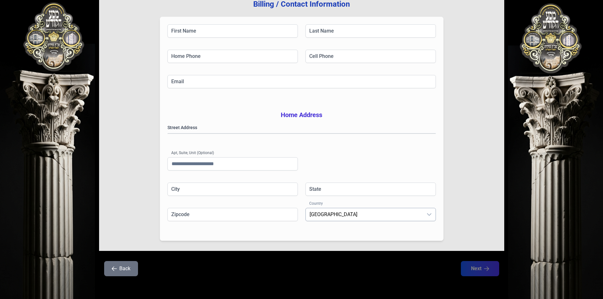
click at [309, 211] on span "[GEOGRAPHIC_DATA]" at bounding box center [364, 214] width 117 height 13
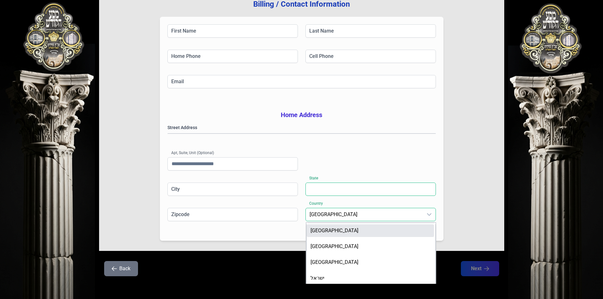
click at [320, 186] on input "State" at bounding box center [370, 189] width 130 height 13
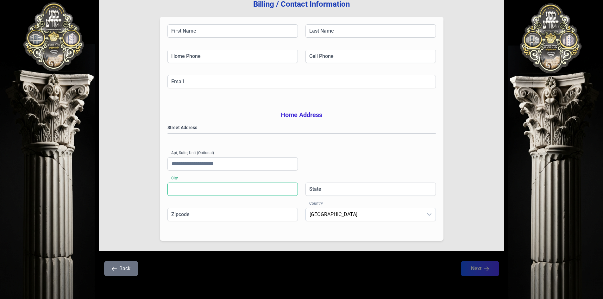
click at [260, 188] on input "City" at bounding box center [232, 189] width 130 height 13
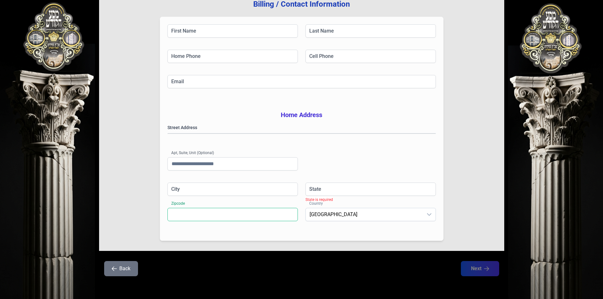
click at [232, 215] on input "Zipcode" at bounding box center [232, 214] width 130 height 13
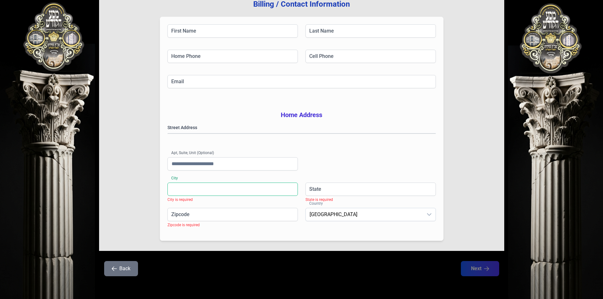
click at [227, 186] on input "City" at bounding box center [232, 189] width 130 height 13
click at [221, 163] on input "Apt, Suite, Unit (Optional)" at bounding box center [232, 163] width 130 height 13
click at [168, 134] on gmp-place-autocomplete at bounding box center [168, 134] width 0 height 0
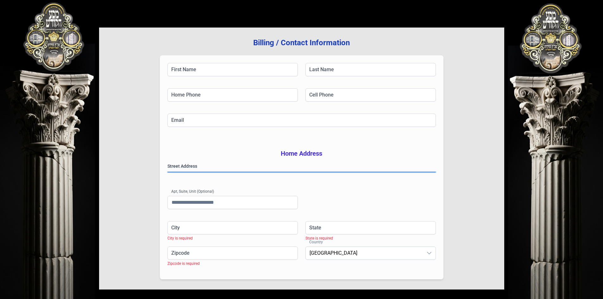
scroll to position [29, 0]
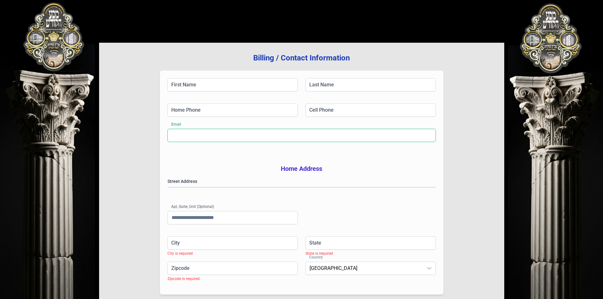
click at [207, 135] on input "Email" at bounding box center [301, 135] width 268 height 13
click at [204, 113] on input "Home Phone" at bounding box center [232, 109] width 130 height 13
click at [322, 109] on input "Cell Phone" at bounding box center [370, 109] width 130 height 13
click at [321, 92] on div "Last Name" at bounding box center [370, 85] width 130 height 15
click at [315, 85] on input "Last Name" at bounding box center [370, 84] width 130 height 13
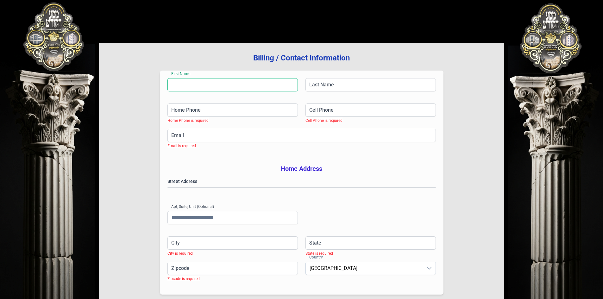
click at [275, 85] on input "First Name" at bounding box center [232, 84] width 130 height 13
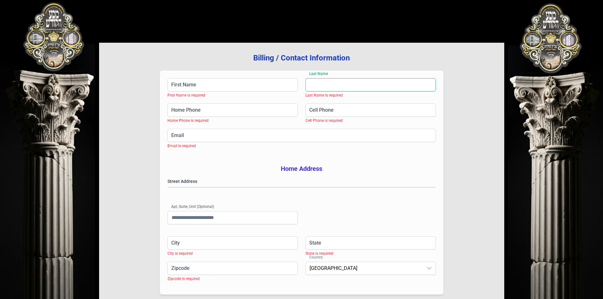
click at [317, 88] on input "Last Name" at bounding box center [370, 84] width 130 height 13
click at [317, 107] on input "Cell Phone" at bounding box center [370, 109] width 130 height 13
click at [241, 113] on input "Home Phone" at bounding box center [232, 109] width 130 height 13
click at [209, 133] on input "Email" at bounding box center [301, 135] width 268 height 13
click at [199, 110] on input "Home Phone" at bounding box center [232, 109] width 130 height 13
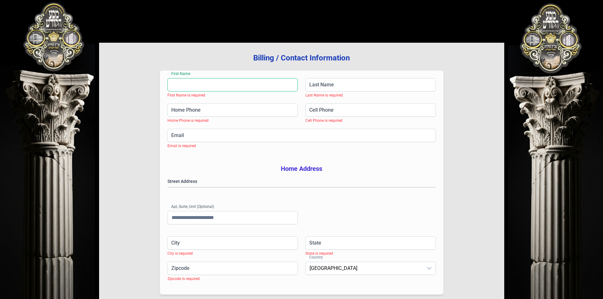
click at [193, 81] on input "First Name" at bounding box center [232, 84] width 130 height 13
click at [346, 82] on input "Last Name" at bounding box center [370, 84] width 130 height 13
click at [335, 110] on input "Cell Phone" at bounding box center [370, 109] width 130 height 13
click at [312, 139] on input "Email" at bounding box center [301, 135] width 268 height 13
click at [251, 115] on input "Home Phone" at bounding box center [232, 109] width 130 height 13
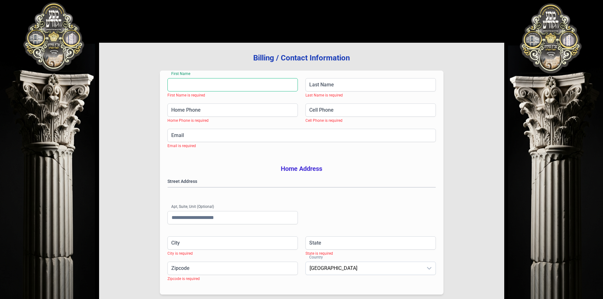
click at [228, 85] on input "First Name" at bounding box center [232, 84] width 130 height 13
click at [344, 78] on input "Last Name" at bounding box center [370, 84] width 130 height 13
click at [338, 110] on input "Cell Phone" at bounding box center [370, 109] width 130 height 13
click at [314, 137] on input "Email" at bounding box center [301, 135] width 268 height 13
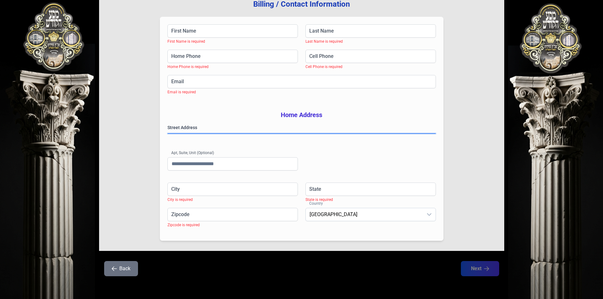
click at [168, 134] on gmp-place-autocomplete at bounding box center [168, 134] width 0 height 0
click at [201, 169] on input "Apt, Suite, Unit (Optional)" at bounding box center [232, 163] width 130 height 13
click at [202, 188] on input "City" at bounding box center [232, 189] width 130 height 13
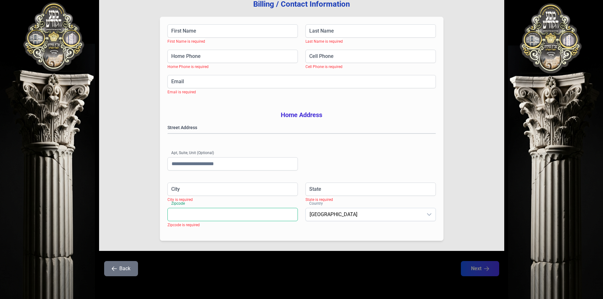
click at [206, 212] on input "Zipcode" at bounding box center [232, 214] width 130 height 13
click at [318, 214] on span "[GEOGRAPHIC_DATA]" at bounding box center [364, 214] width 117 height 13
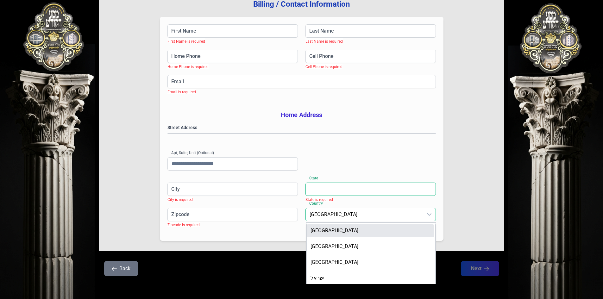
click at [319, 193] on input "State" at bounding box center [370, 189] width 130 height 13
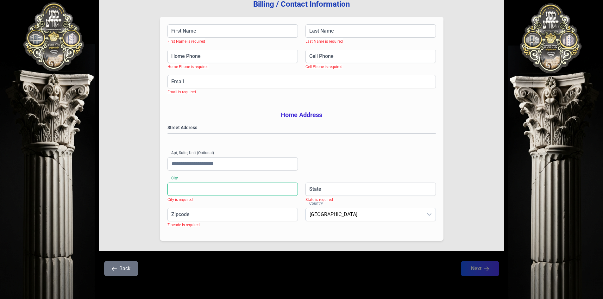
click at [265, 190] on input "City" at bounding box center [232, 189] width 130 height 13
click at [249, 217] on input "Zipcode" at bounding box center [232, 214] width 130 height 13
click at [224, 190] on input "City" at bounding box center [232, 189] width 130 height 13
click at [203, 166] on input "Apt, Suite, Unit (Optional)" at bounding box center [232, 163] width 130 height 13
click at [110, 271] on button "Back" at bounding box center [121, 268] width 34 height 15
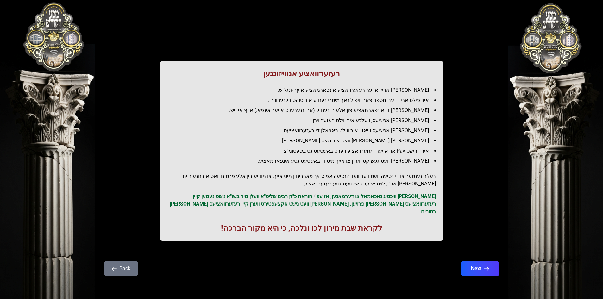
scroll to position [0, 0]
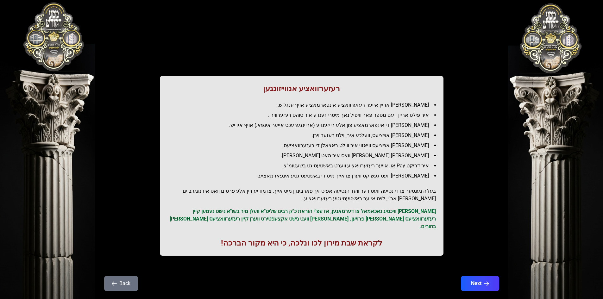
click at [112, 281] on icon "button" at bounding box center [114, 283] width 5 height 5
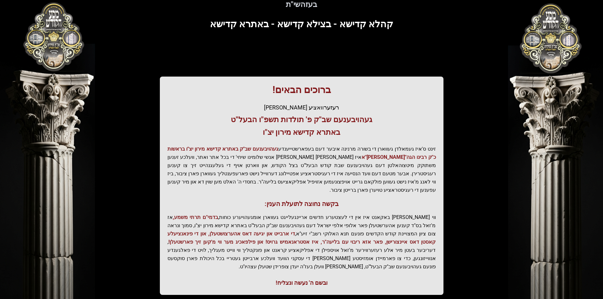
scroll to position [67, 0]
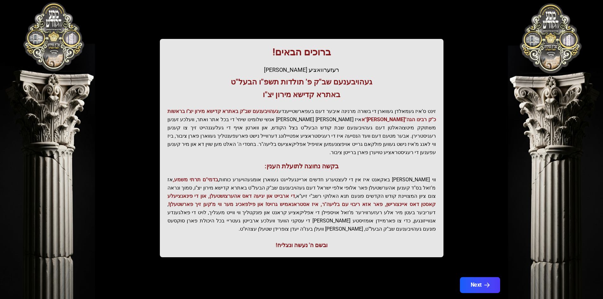
click at [479, 277] on button "Next" at bounding box center [479, 285] width 40 height 16
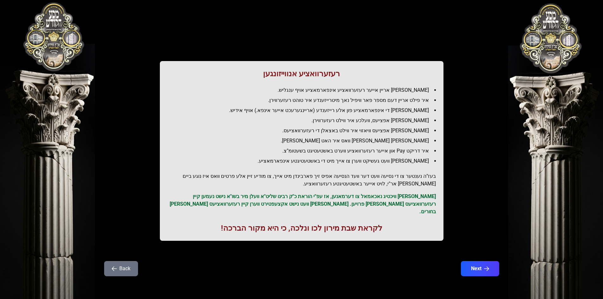
scroll to position [0, 0]
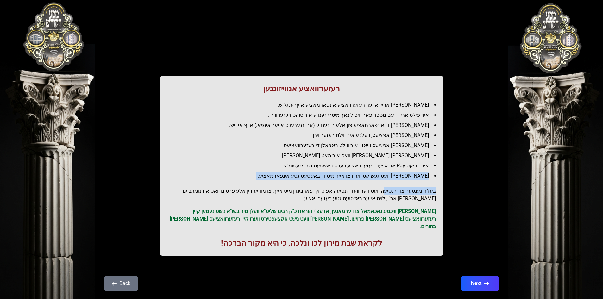
drag, startPoint x: 428, startPoint y: 176, endPoint x: 376, endPoint y: 180, distance: 52.4
click at [376, 180] on div "רעזערוואציע אנווייזונגען איר לייגט אריין אייער רעזערוואציע אינפארמאציע אויף ענג…" at bounding box center [301, 166] width 283 height 180
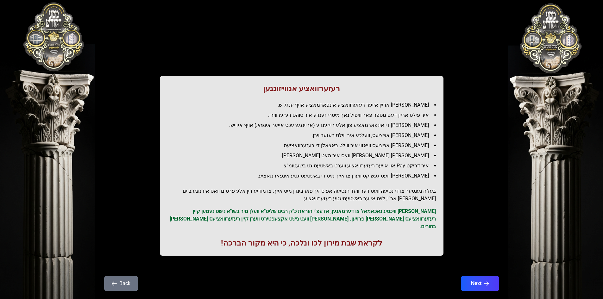
click at [313, 168] on li "איר דריקט Pay און אייער רעזערוואציע ווערט באשטעטיגט בשעטומ"צ." at bounding box center [303, 166] width 263 height 8
click at [310, 173] on li "[PERSON_NAME] וועט געשיקט ווערן צו אייך מיט די באשטעטיגטע אינפארמאציע." at bounding box center [303, 176] width 263 height 8
click at [316, 175] on li "[PERSON_NAME] וועט געשיקט ווערן צו אייך מיט די באשטעטיגטע אינפארמאציע." at bounding box center [303, 176] width 263 height 8
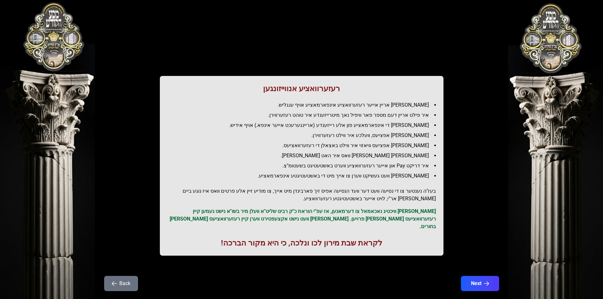
click at [316, 175] on li "[PERSON_NAME] וועט געשיקט ווערן צו אייך מיט די באשטעטיגטע אינפארמאציע." at bounding box center [303, 176] width 263 height 8
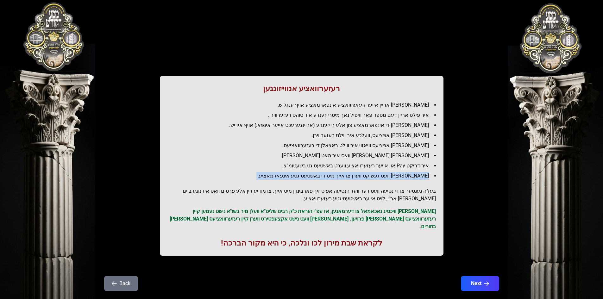
click at [316, 175] on li "[PERSON_NAME] וועט געשיקט ווערן צו אייך מיט די באשטעטיגטע אינפארמאציע." at bounding box center [303, 176] width 263 height 8
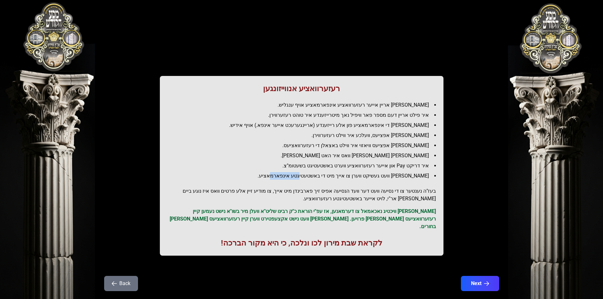
click at [316, 175] on li "[PERSON_NAME] וועט געשיקט ווערן צו אייך מיט די באשטעטיגטע אינפארמאציע." at bounding box center [303, 176] width 263 height 8
click at [321, 163] on li "איר דריקט Pay און אייער רעזערוואציע ווערט באשטעטיגט בשעטומ"צ." at bounding box center [303, 166] width 263 height 8
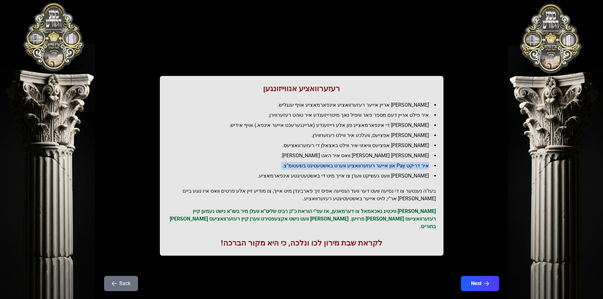
click at [335, 165] on li "איר דריקט Pay און אייער רעזערוואציע ווערט באשטעטיגט בשעטומ"צ." at bounding box center [303, 166] width 263 height 8
click at [336, 165] on li "איר דריקט Pay און אייער רעזערוואציע ווערט באשטעטיגט בשעטומ"צ." at bounding box center [303, 166] width 263 height 8
click at [365, 165] on li "איר דריקט Pay און אייער רעזערוואציע ווערט באשטעטיגט בשעטומ"צ." at bounding box center [303, 166] width 263 height 8
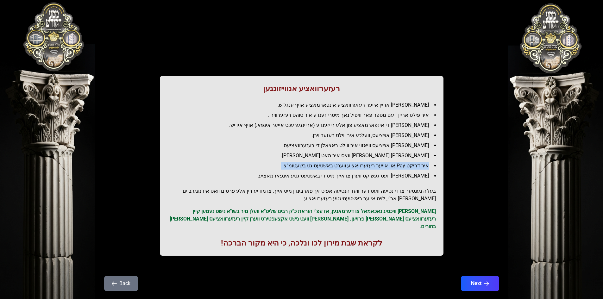
click at [365, 165] on li "איר דריקט Pay און אייער רעזערוואציע ווערט באשטעטיגט בשעטומ"צ." at bounding box center [303, 166] width 263 height 8
